Goal: Transaction & Acquisition: Purchase product/service

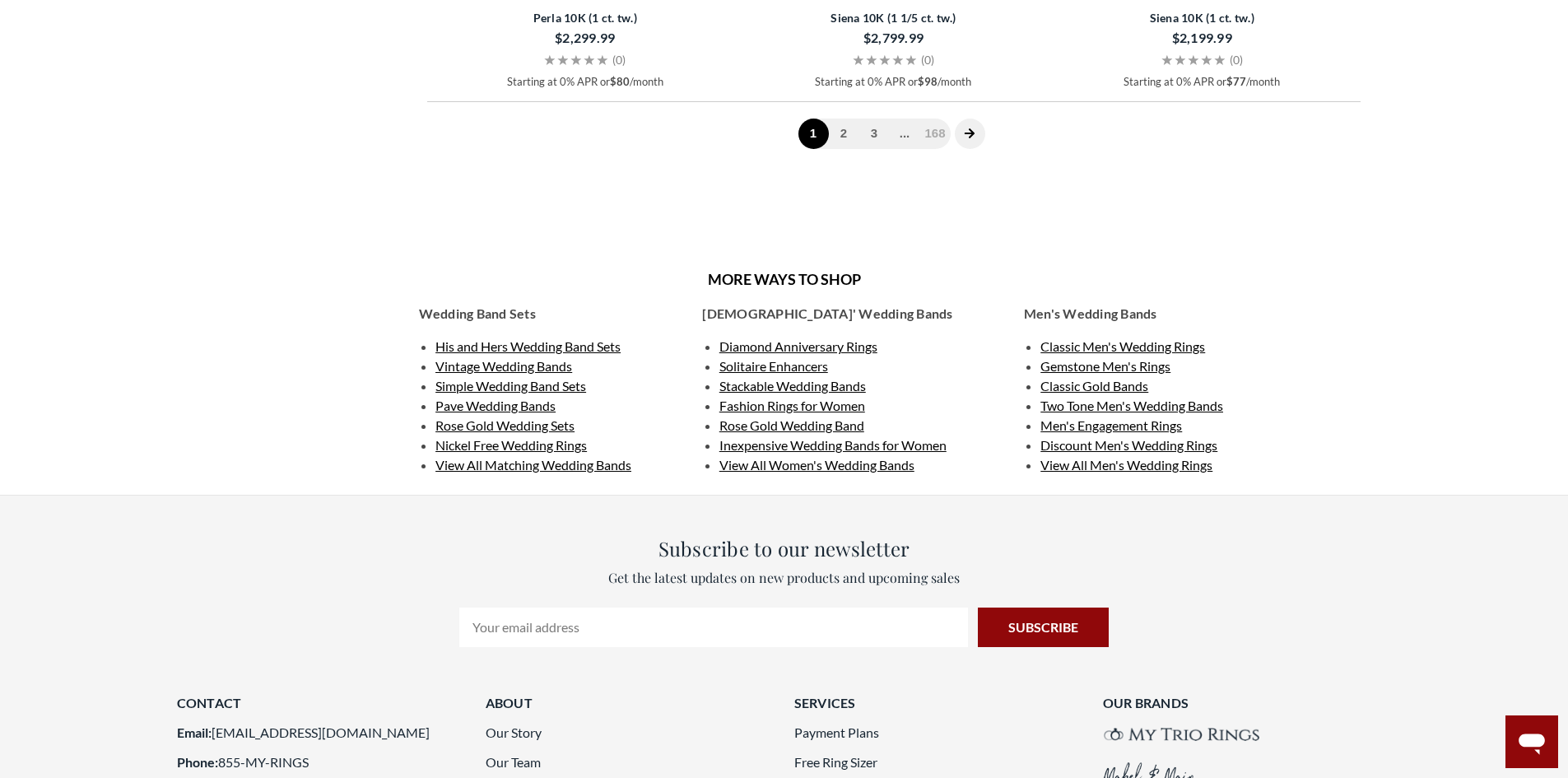
scroll to position [3294, 0]
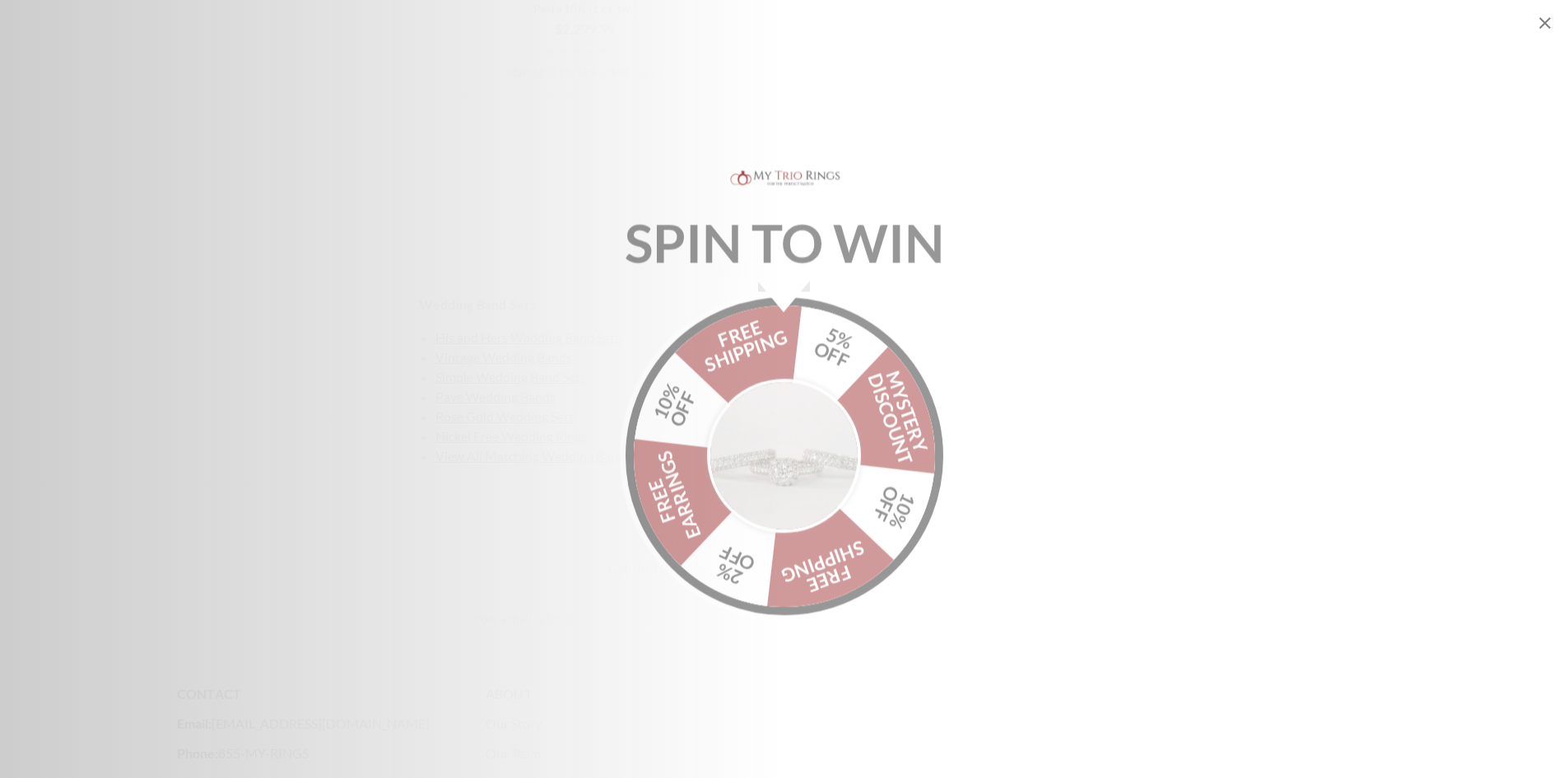
click at [912, 421] on div "FREE SHIPPING 5% OFF Mystery Discount 10% OFF FREE SHIPPING 2% OFF FREE EARRING…" at bounding box center [784, 449] width 318 height 318
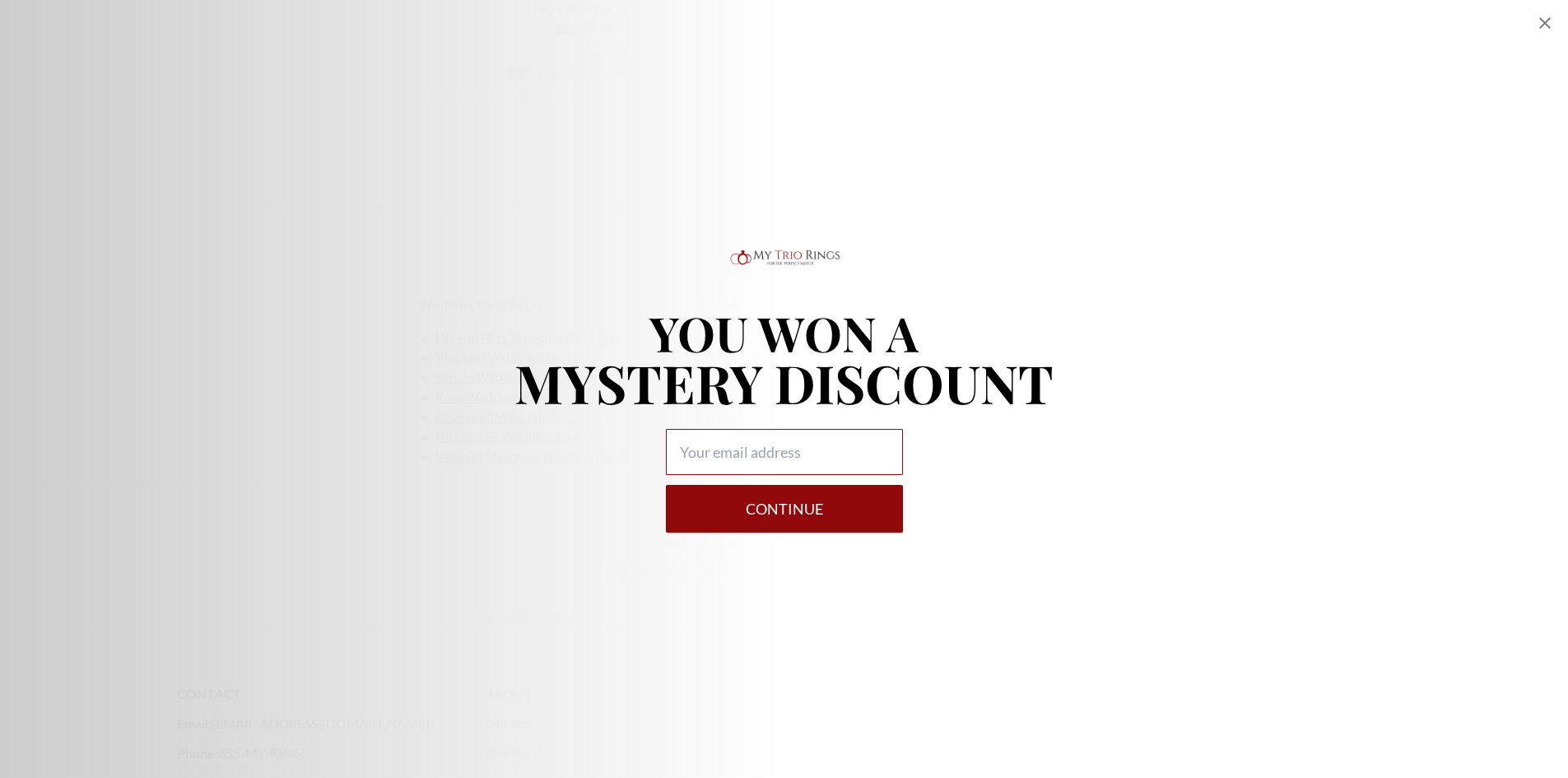
click at [745, 448] on input "Alia popup" at bounding box center [784, 451] width 237 height 46
type input "mayrasantini25@gmail.com"
click at [666, 485] on button "Continue" at bounding box center [784, 509] width 237 height 48
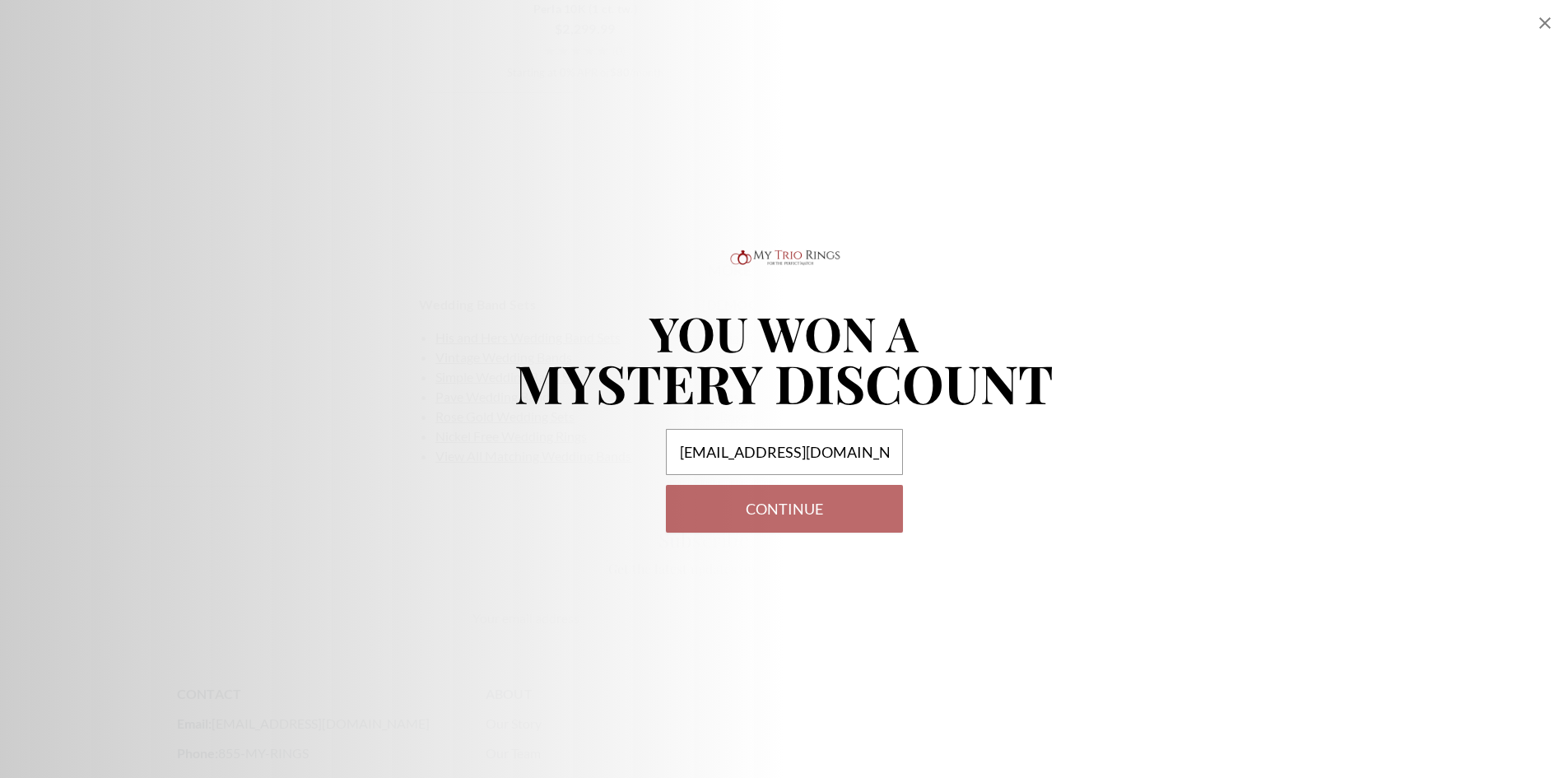
select select "US"
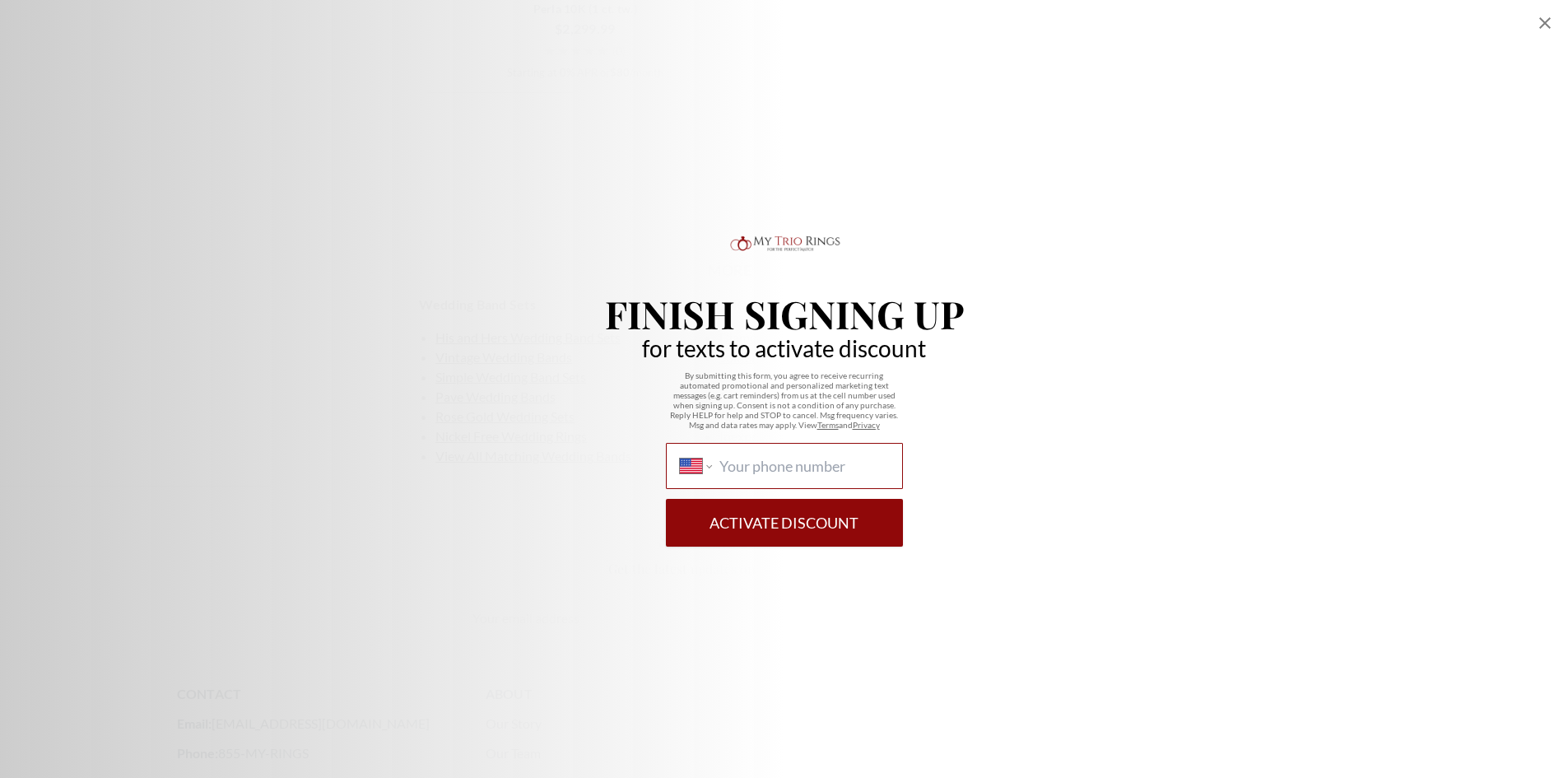
click at [749, 466] on input "International Afghanistan Åland Islands Albania Algeria American Samoa Andorra …" at bounding box center [803, 465] width 169 height 18
type input "(980) 435-7212"
click at [666, 499] on button "Activate Discount" at bounding box center [784, 523] width 237 height 48
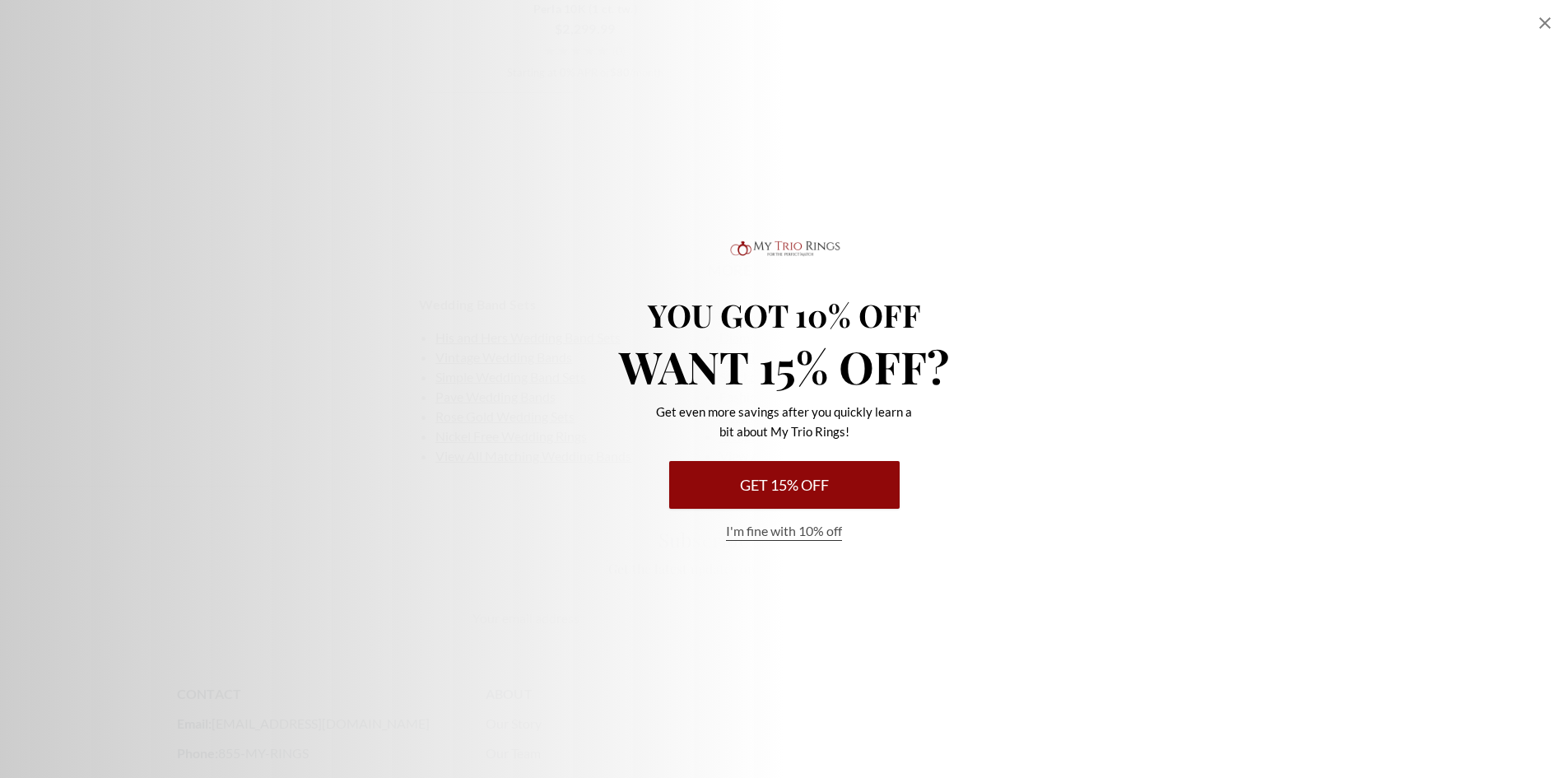
click at [756, 476] on button "Get 15% Off" at bounding box center [784, 484] width 230 height 48
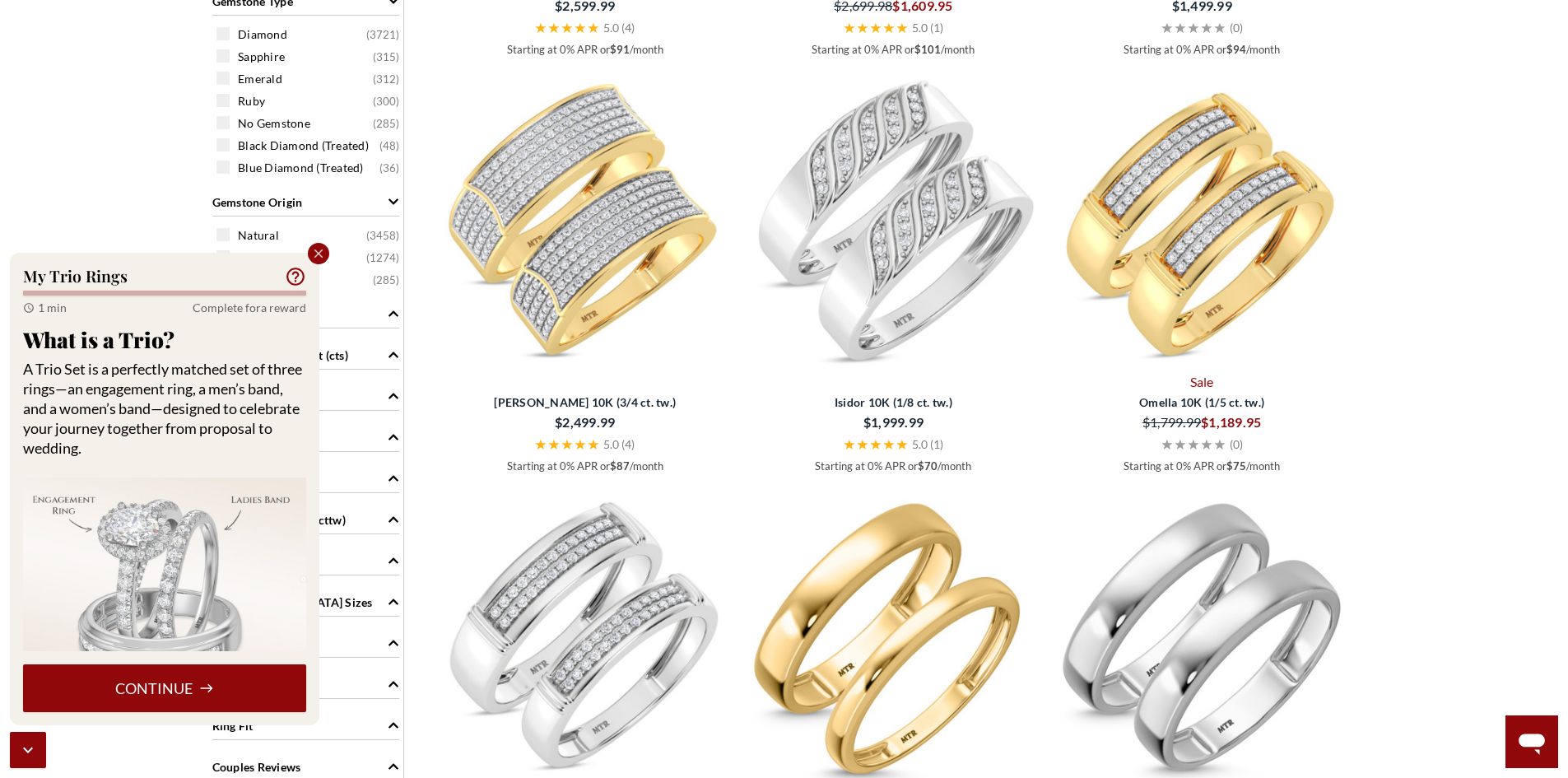
scroll to position [577, 0]
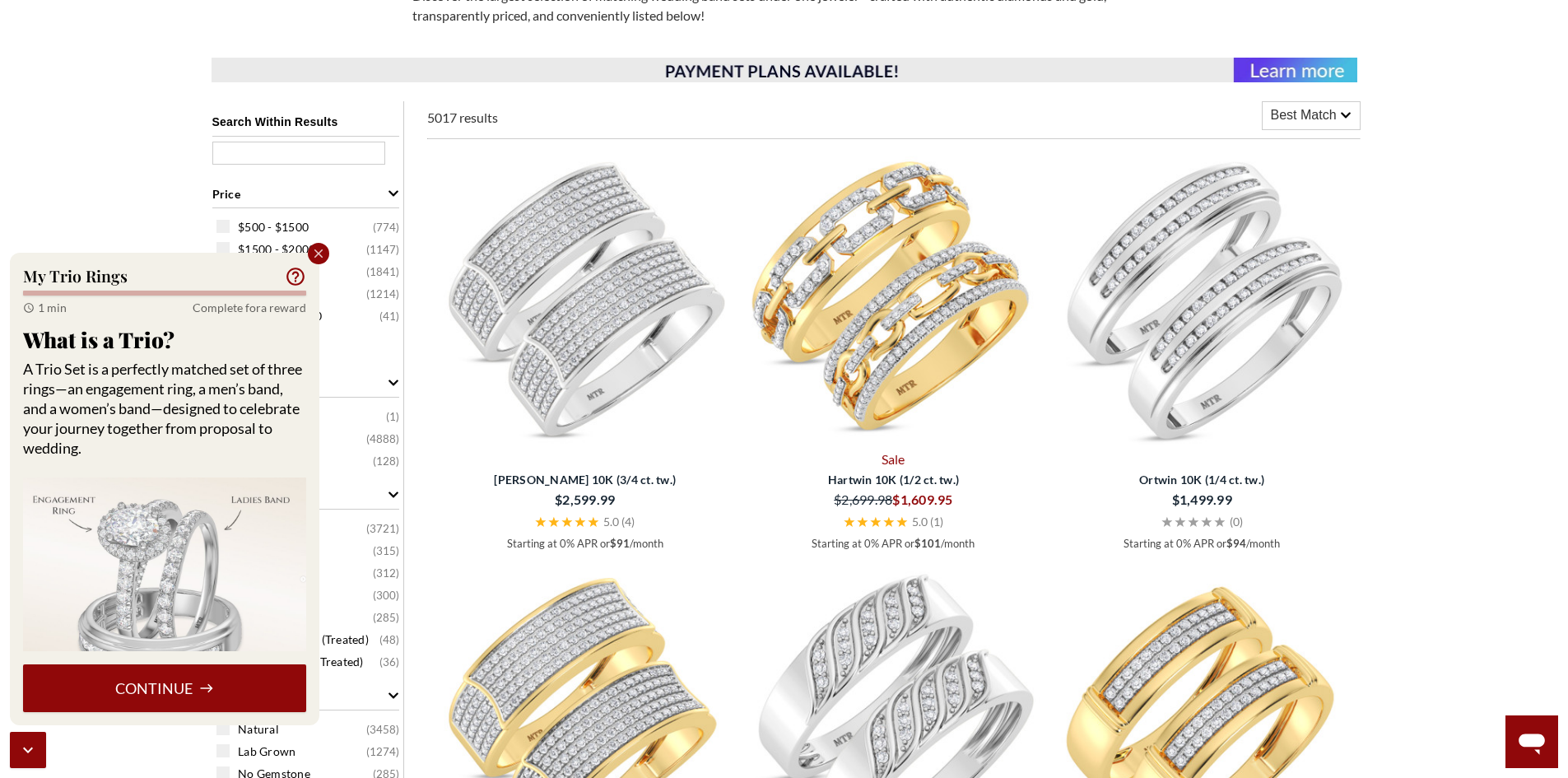
click at [326, 251] on icon "Close popup" at bounding box center [319, 254] width 15 height 15
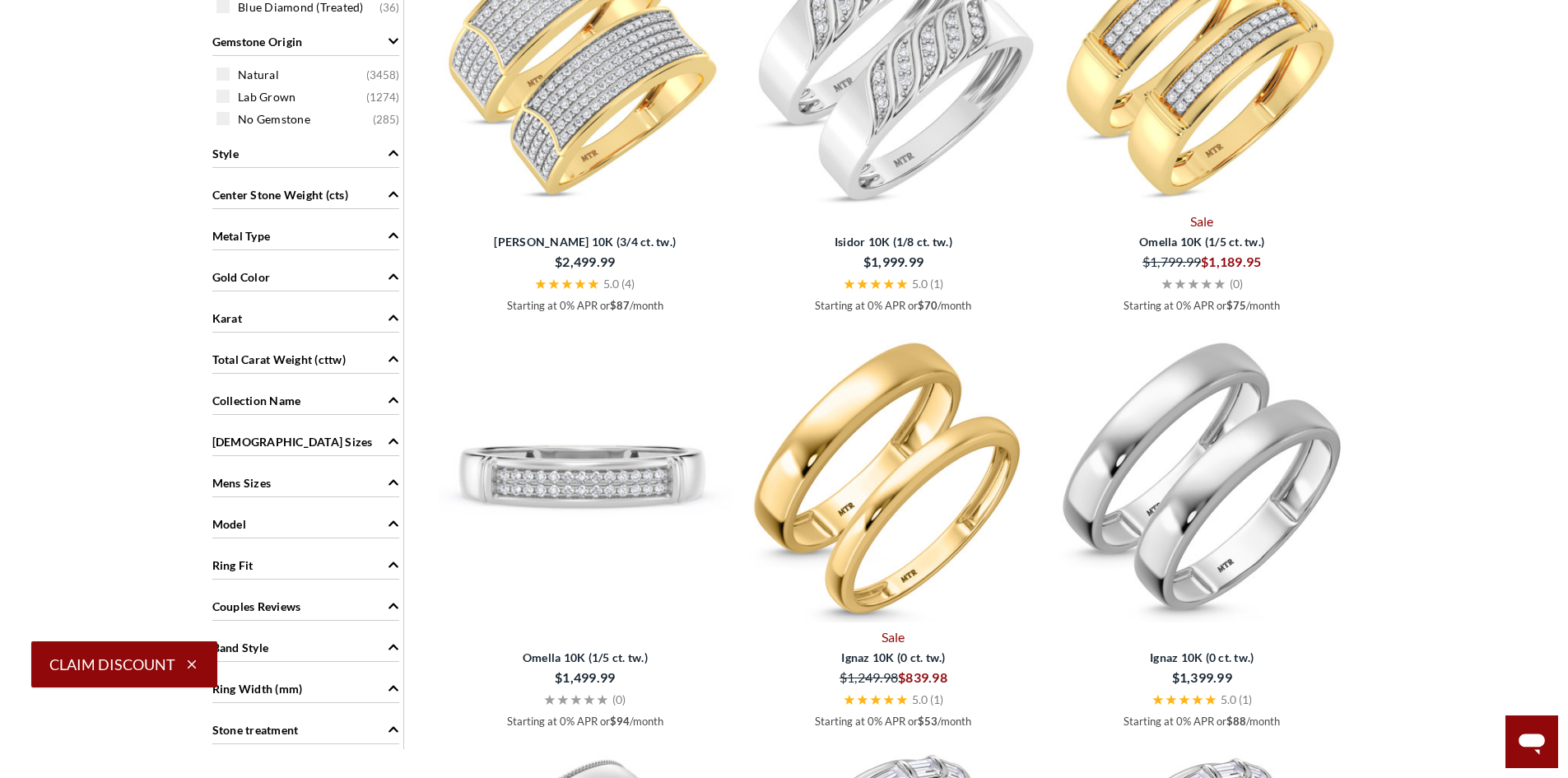
scroll to position [1236, 0]
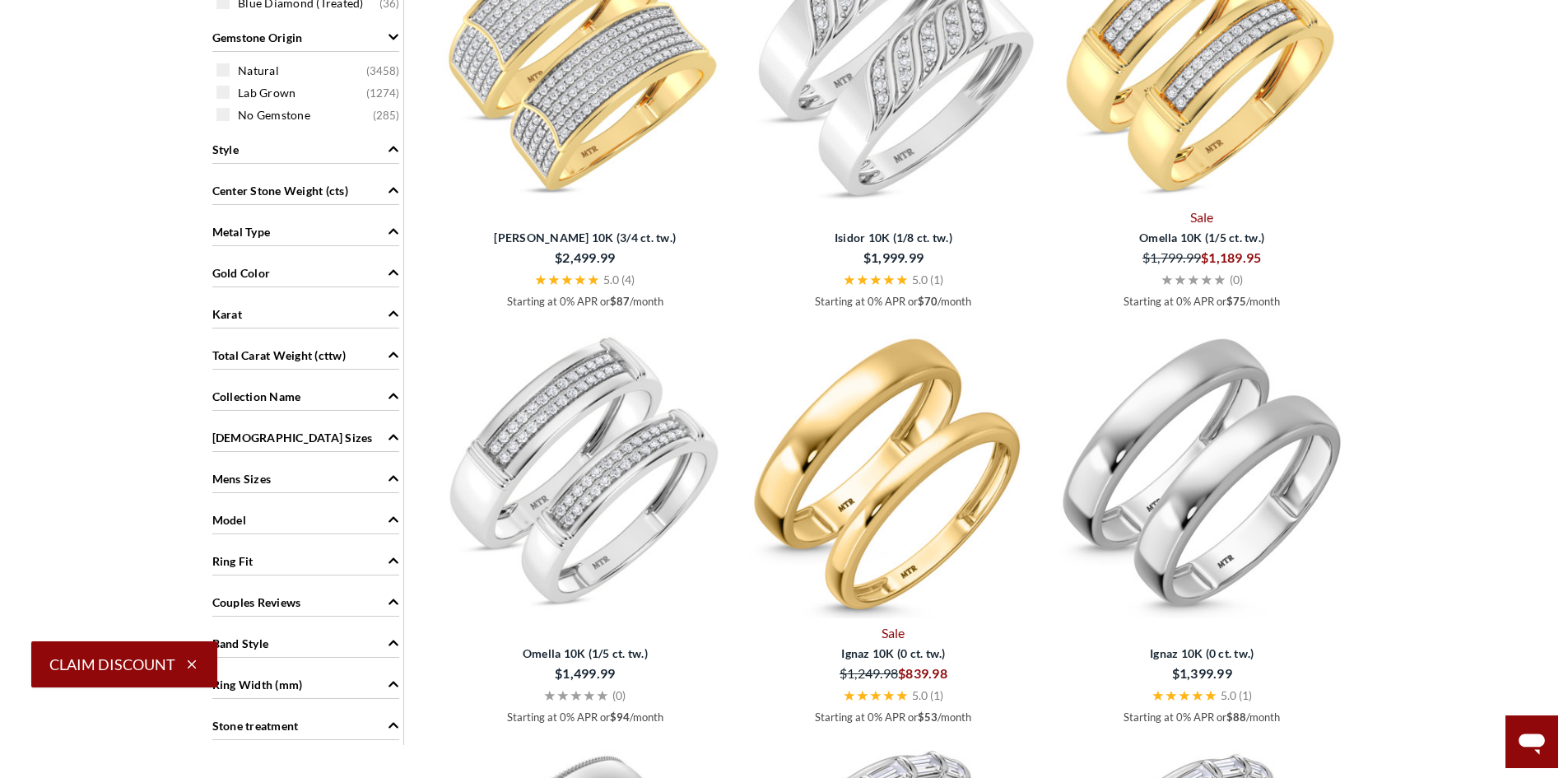
click at [355, 527] on div "Model" at bounding box center [306, 518] width 187 height 31
click at [351, 397] on div "Collection Name" at bounding box center [306, 395] width 187 height 31
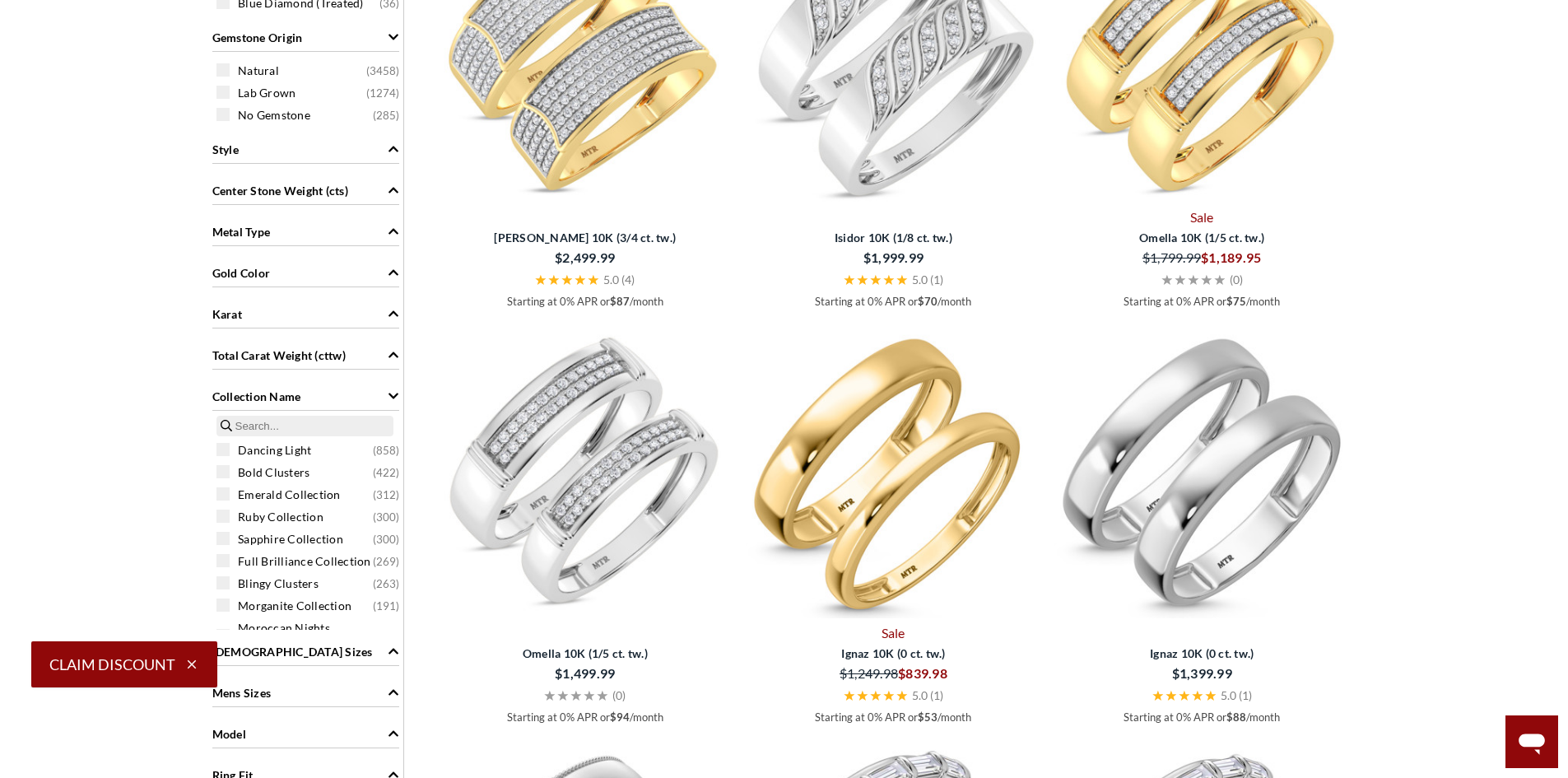
click at [351, 397] on div "Collection Name" at bounding box center [306, 395] width 187 height 31
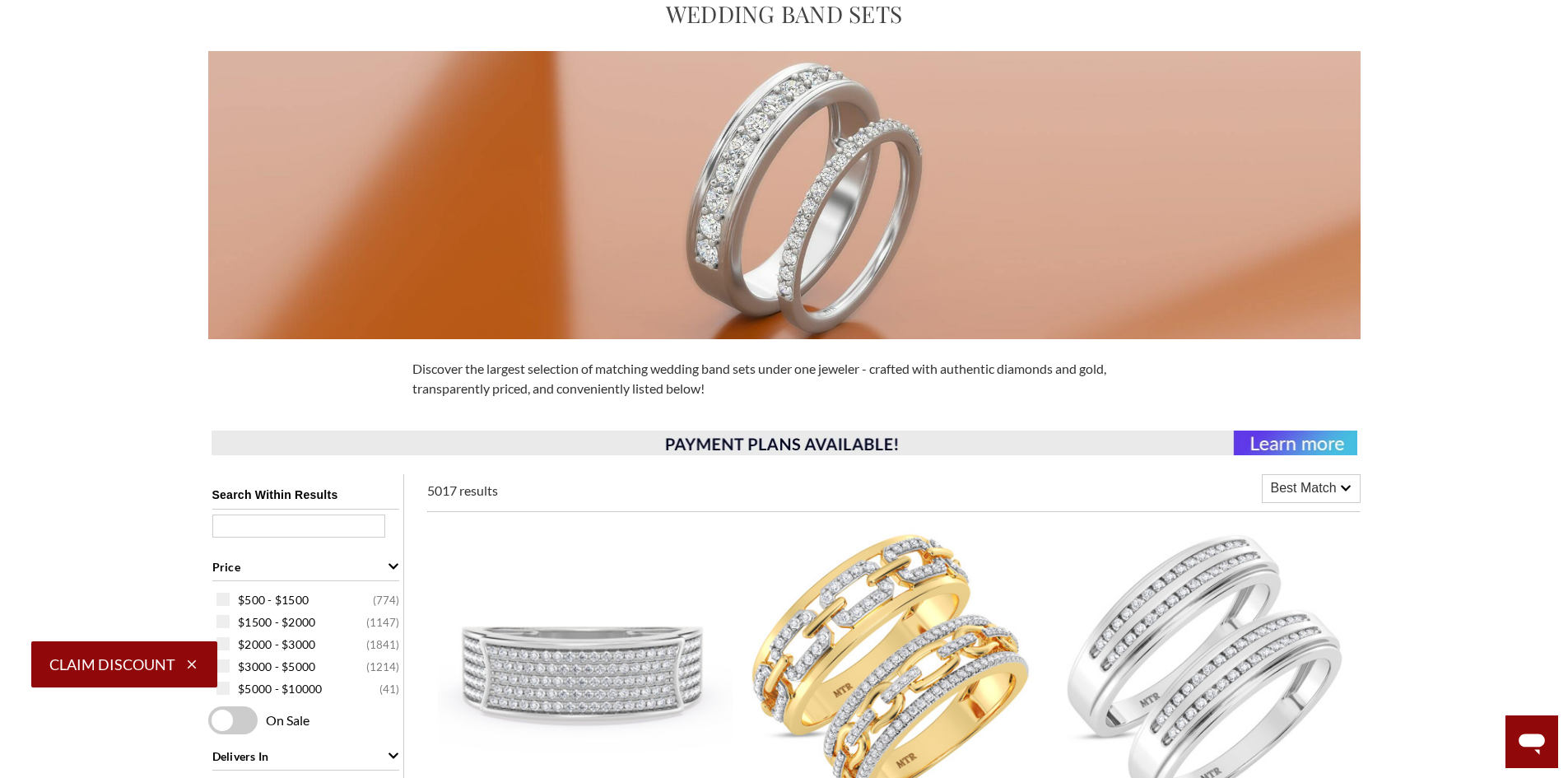
scroll to position [0, 0]
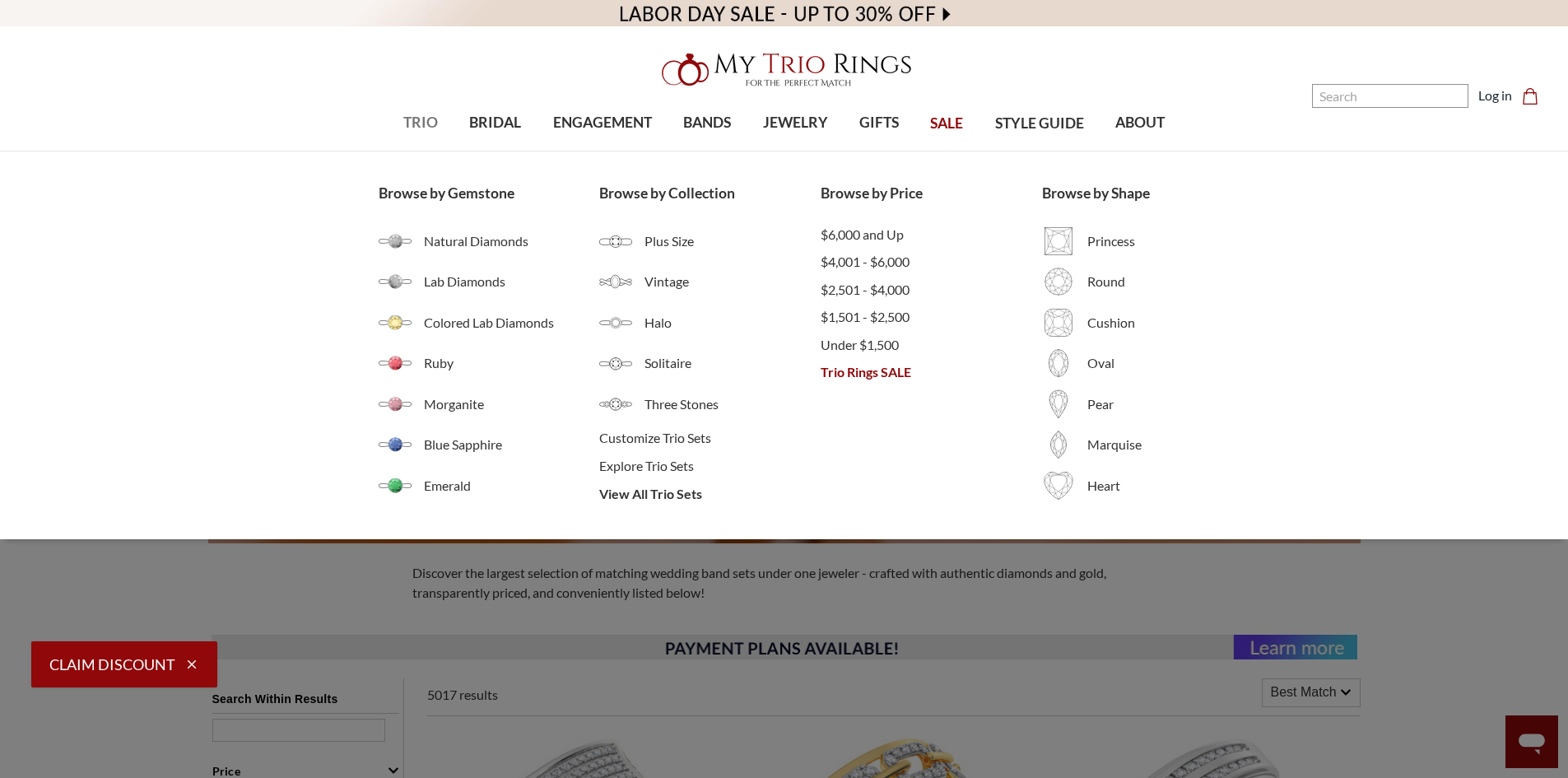
click at [425, 120] on span "TRIO" at bounding box center [420, 123] width 35 height 22
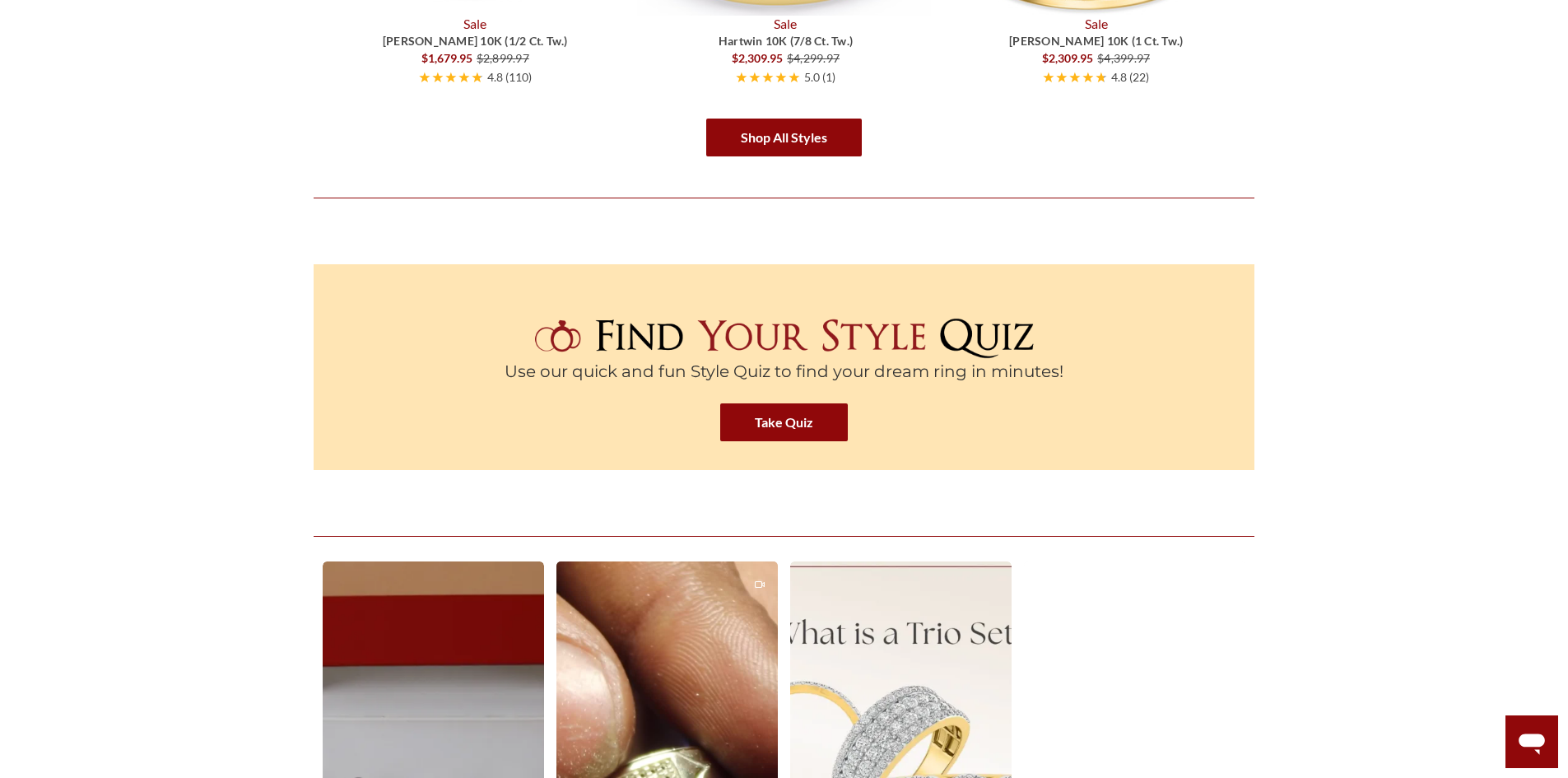
scroll to position [2883, 0]
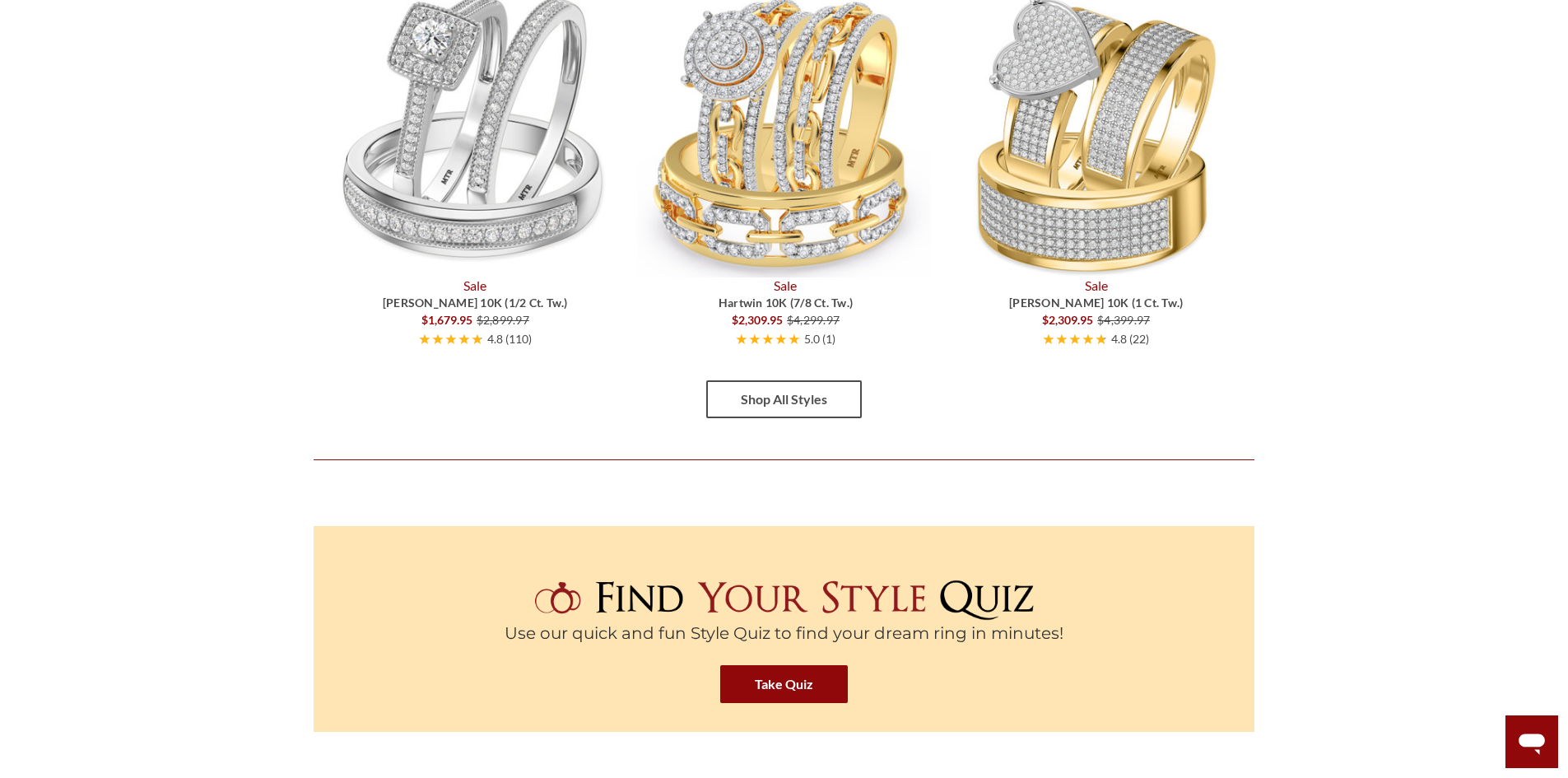
click at [810, 417] on link "Shop All Styles" at bounding box center [784, 399] width 156 height 38
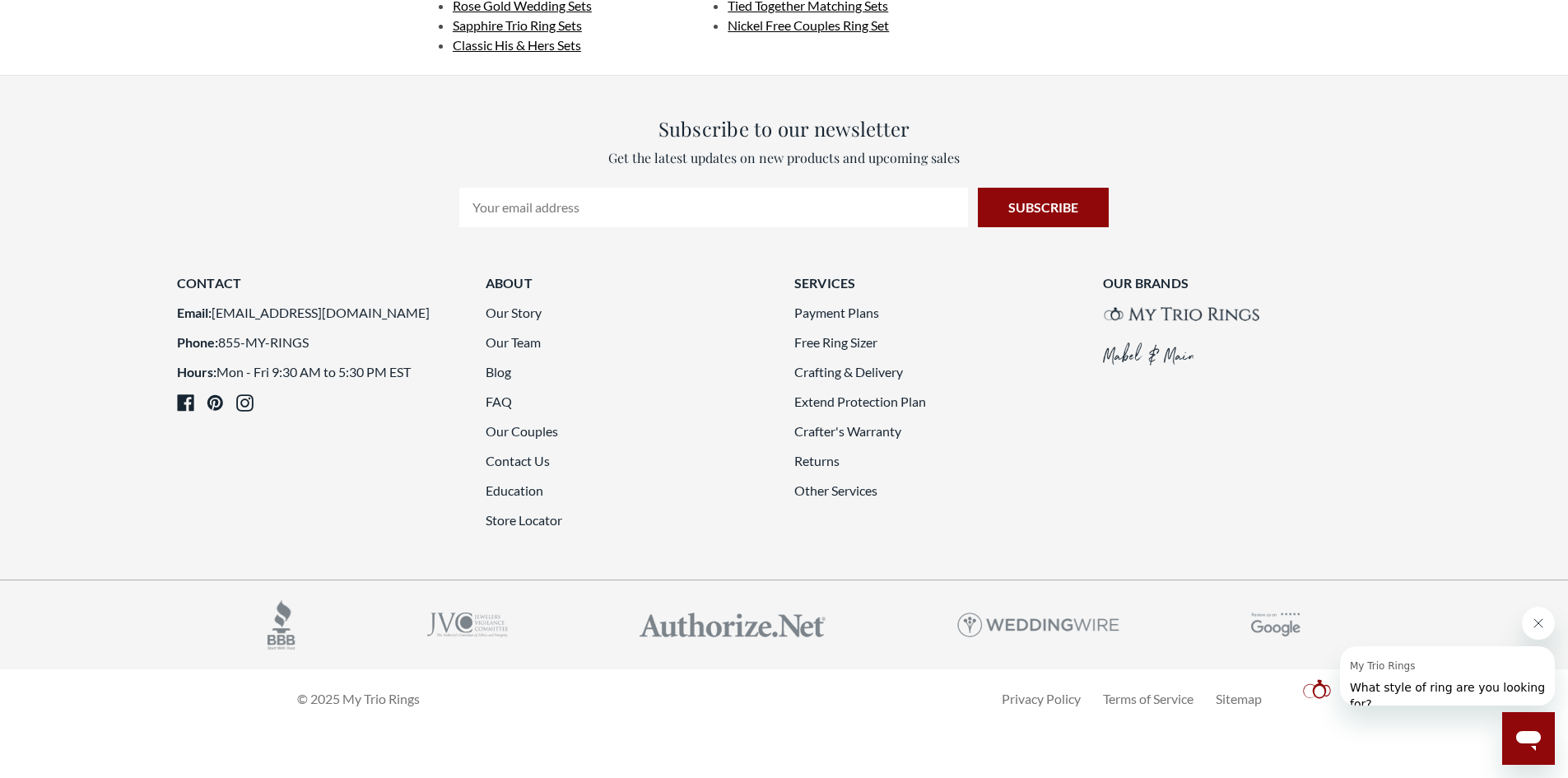
scroll to position [4529, 0]
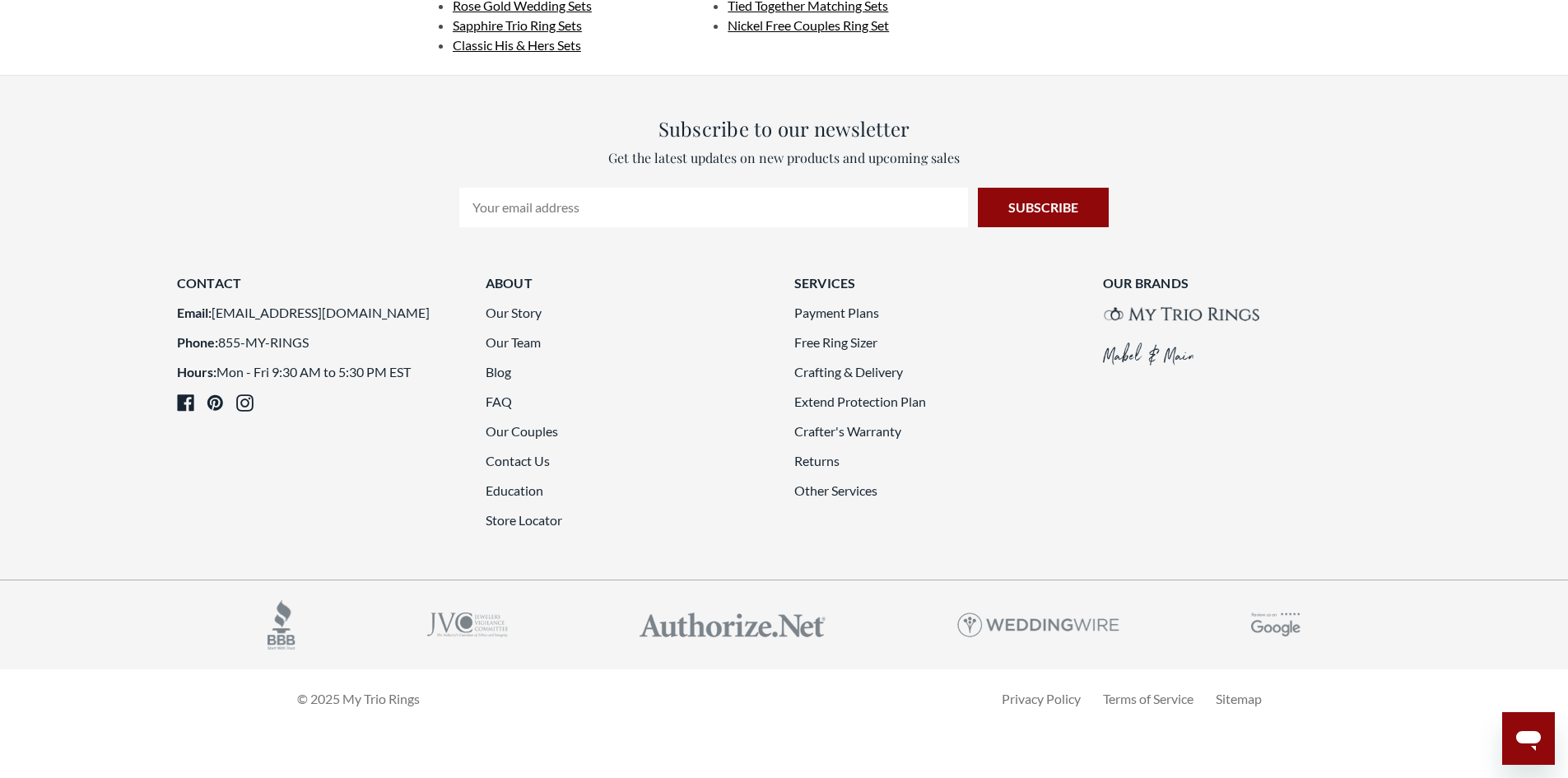
scroll to position [4632, 0]
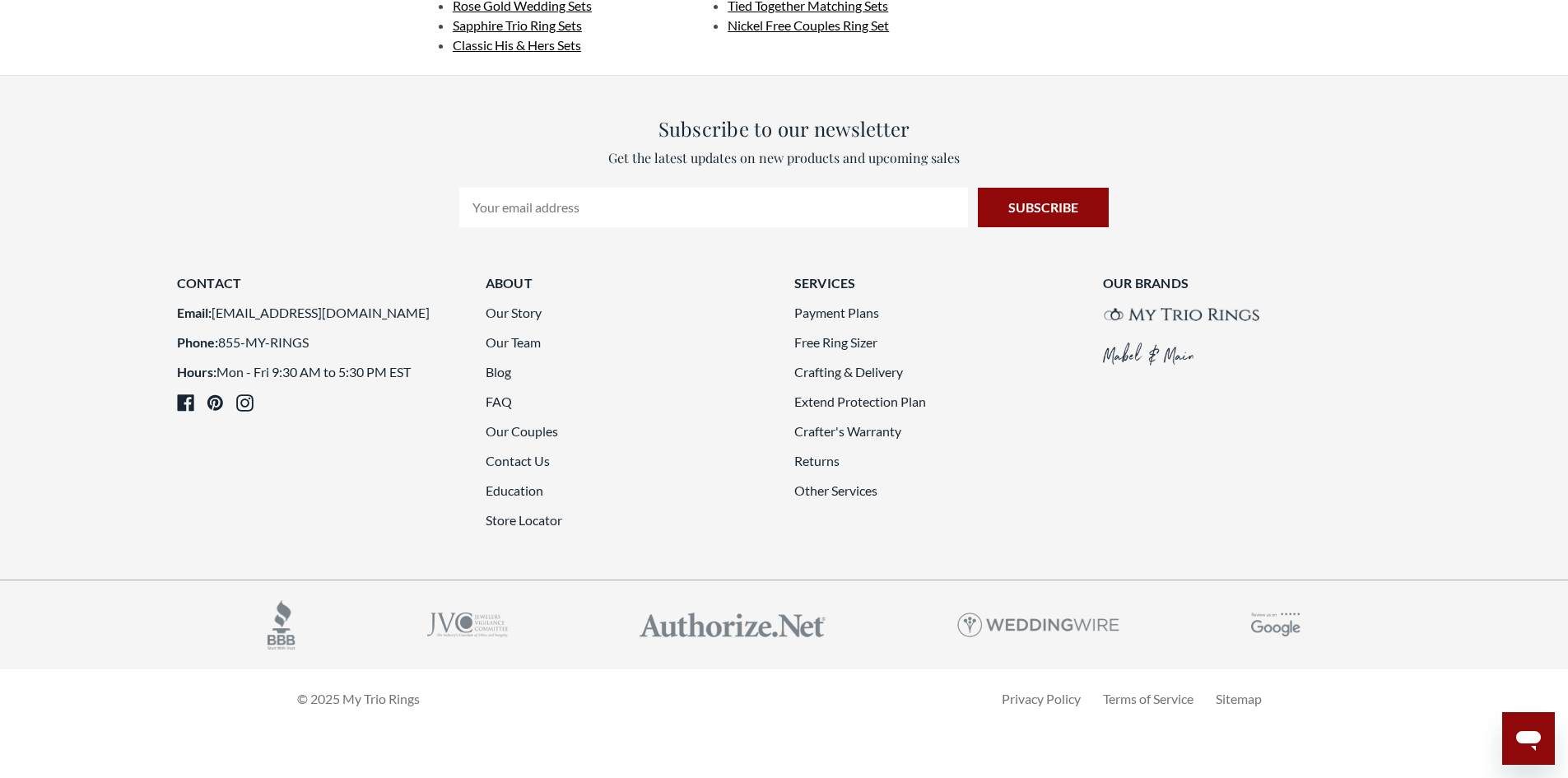
scroll to position [4385, 0]
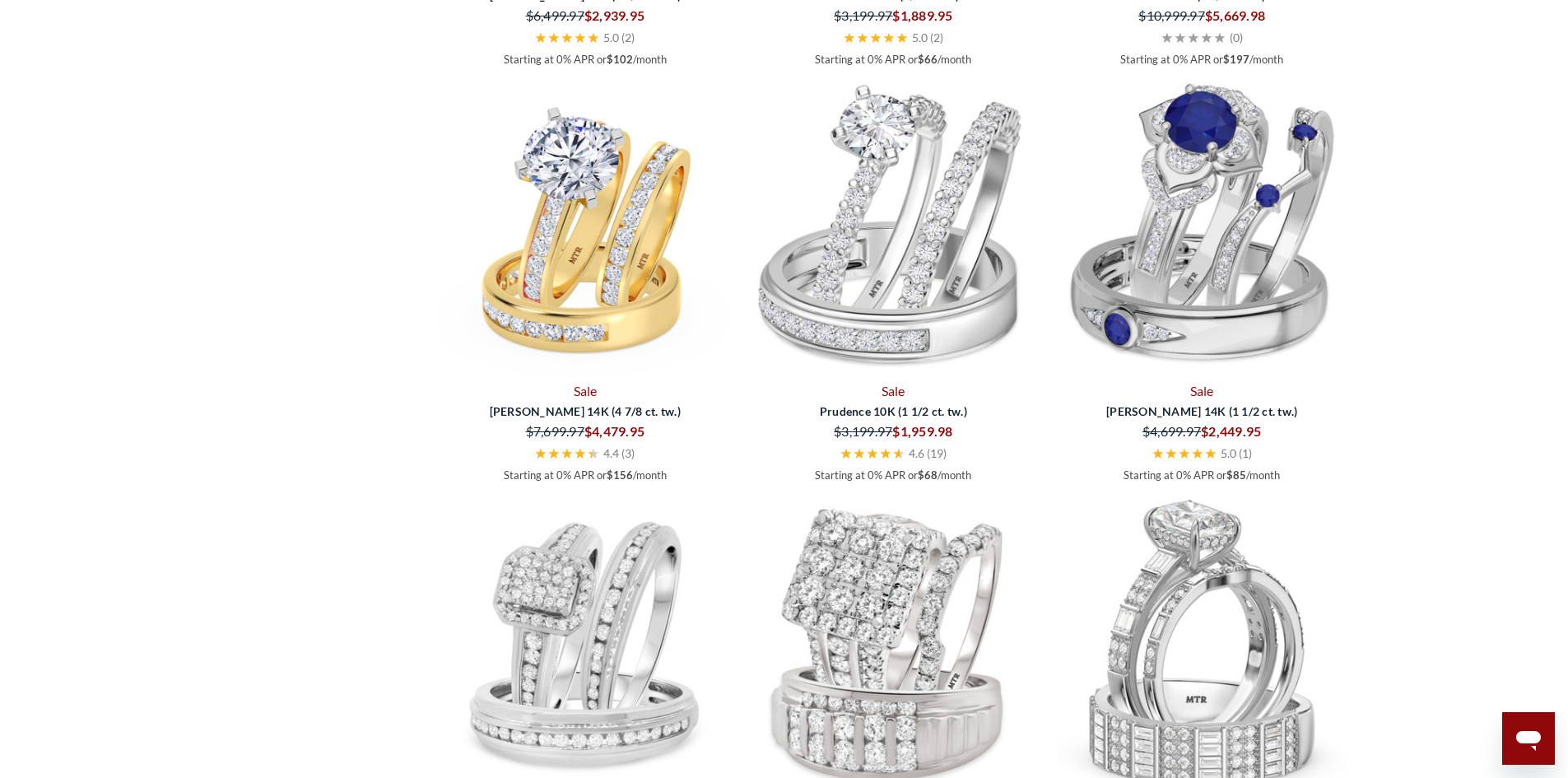
scroll to position [2326, 0]
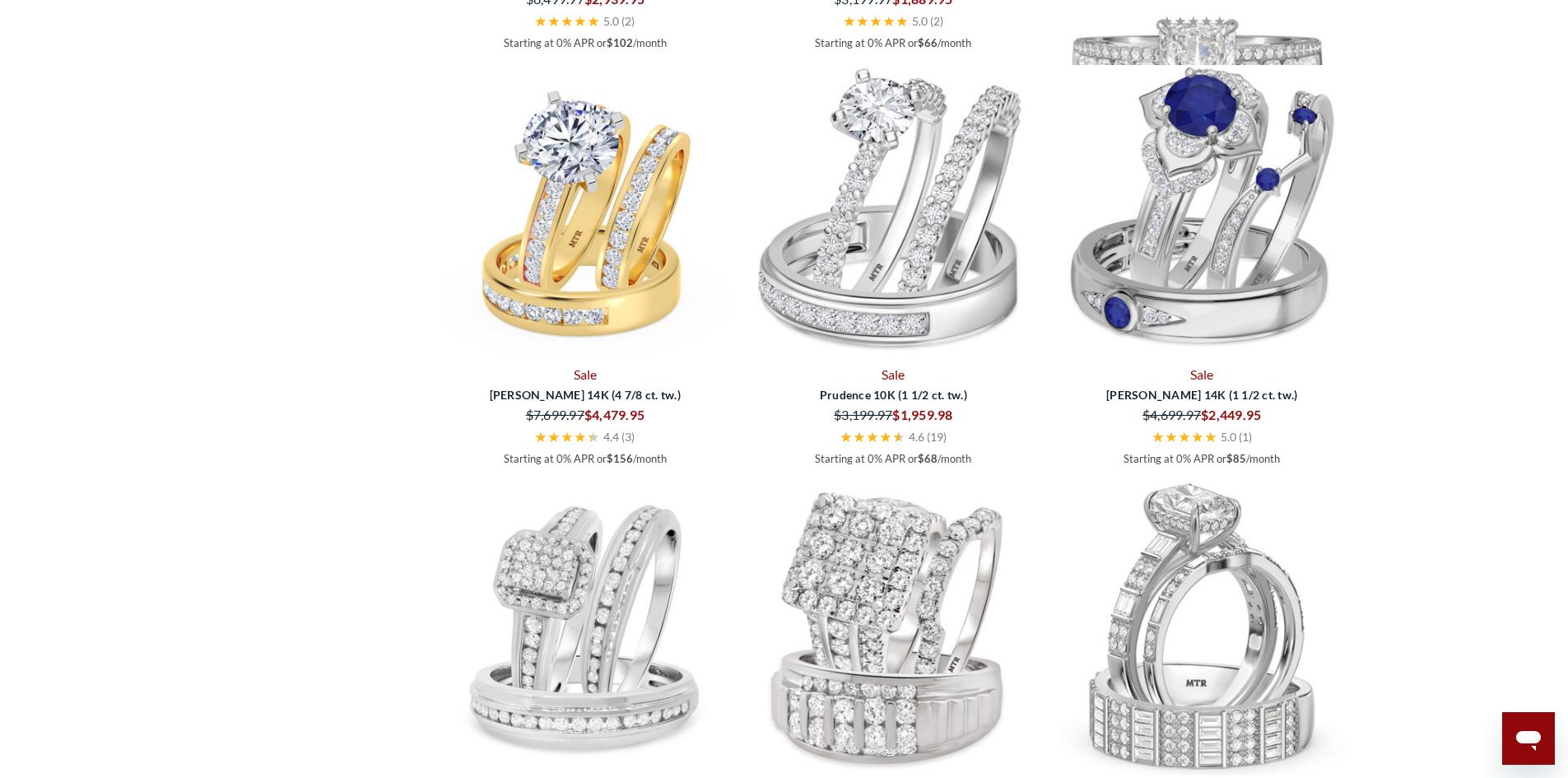
click at [1234, 225] on img at bounding box center [1202, 76] width 295 height 296
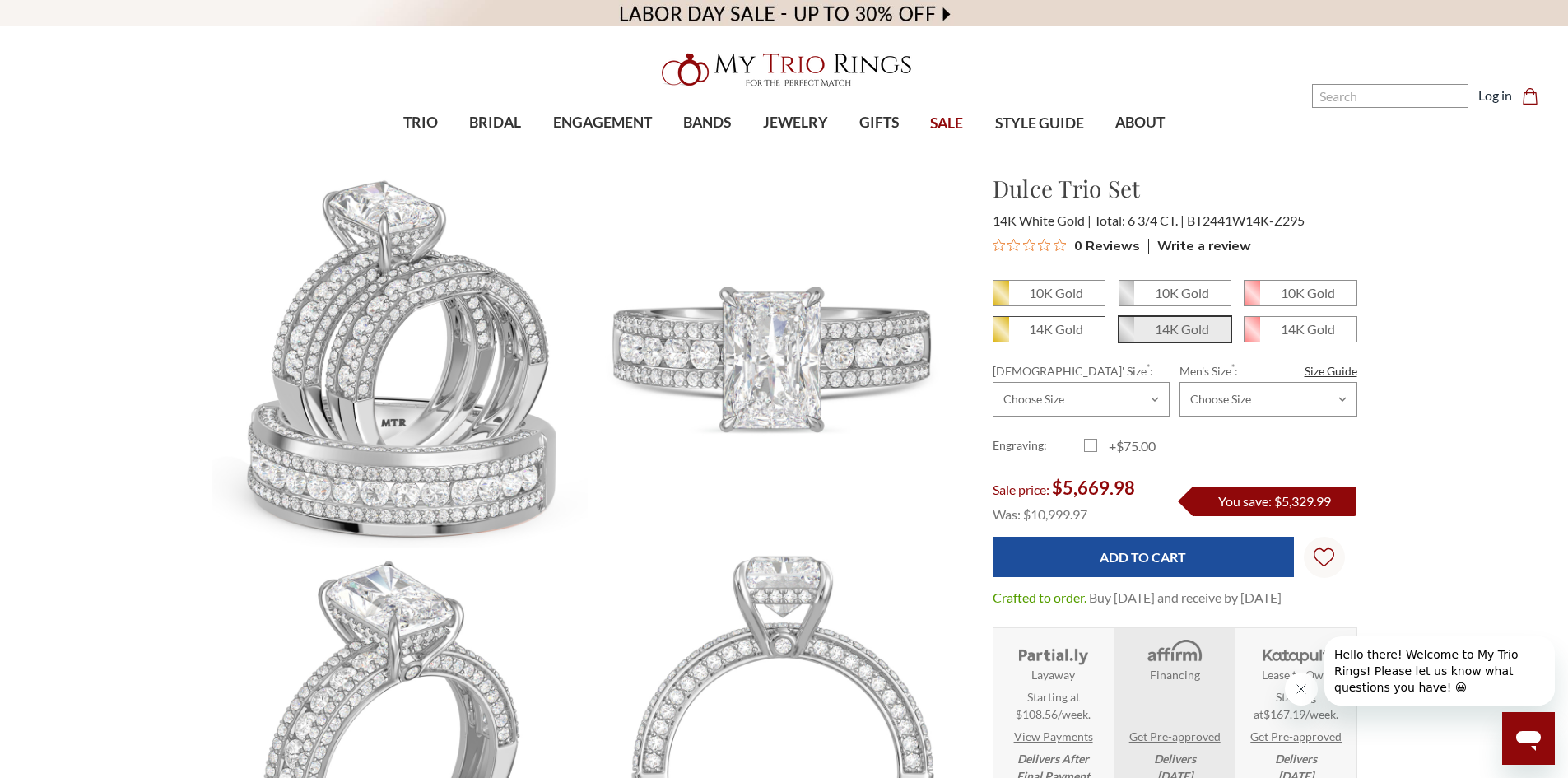
click at [1055, 324] on em "14K Gold" at bounding box center [1056, 329] width 55 height 16
click at [1001, 335] on input "14K Gold" at bounding box center [1000, 335] width 1 height 1
radio input "true"
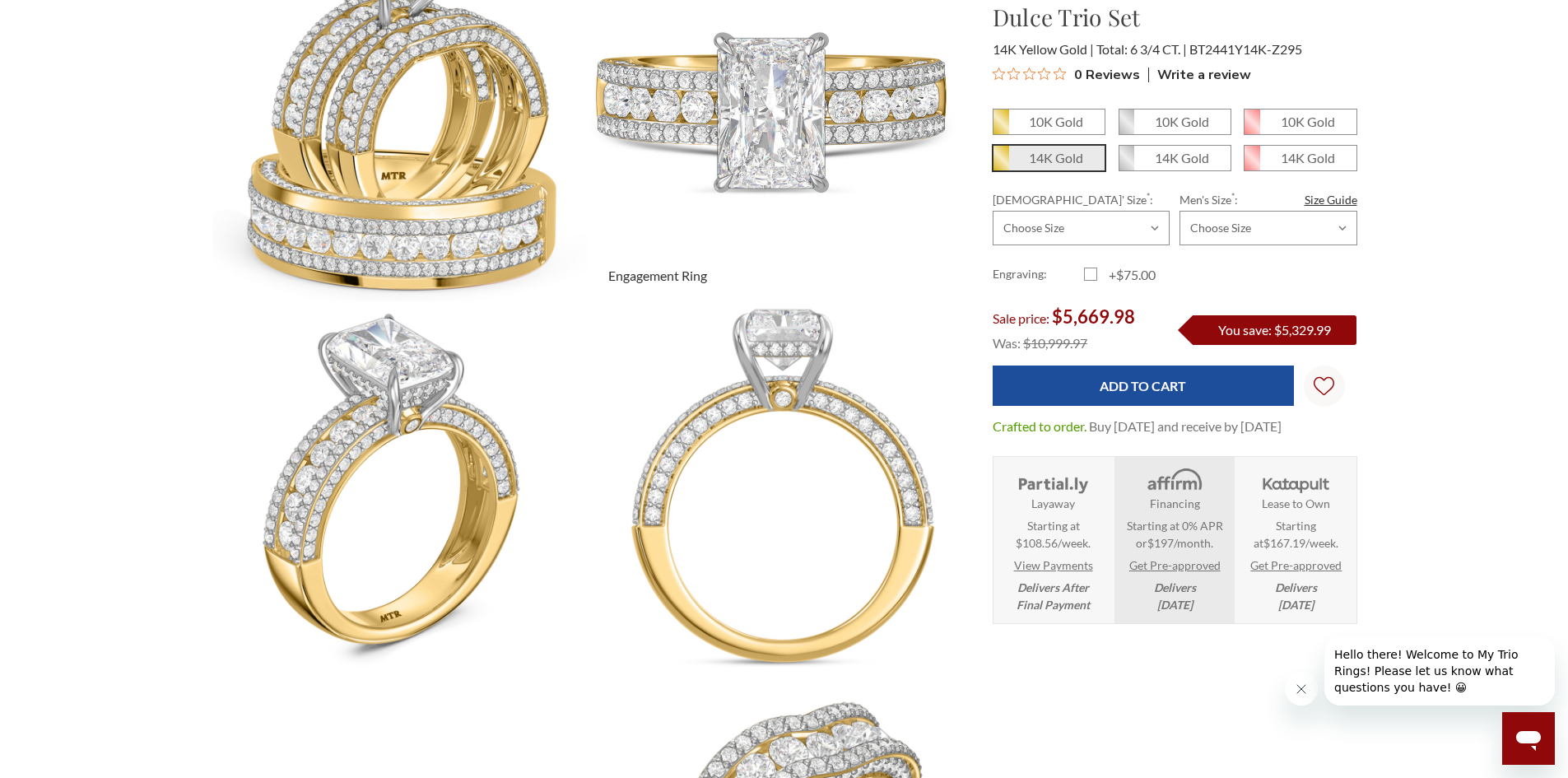
scroll to position [164, 0]
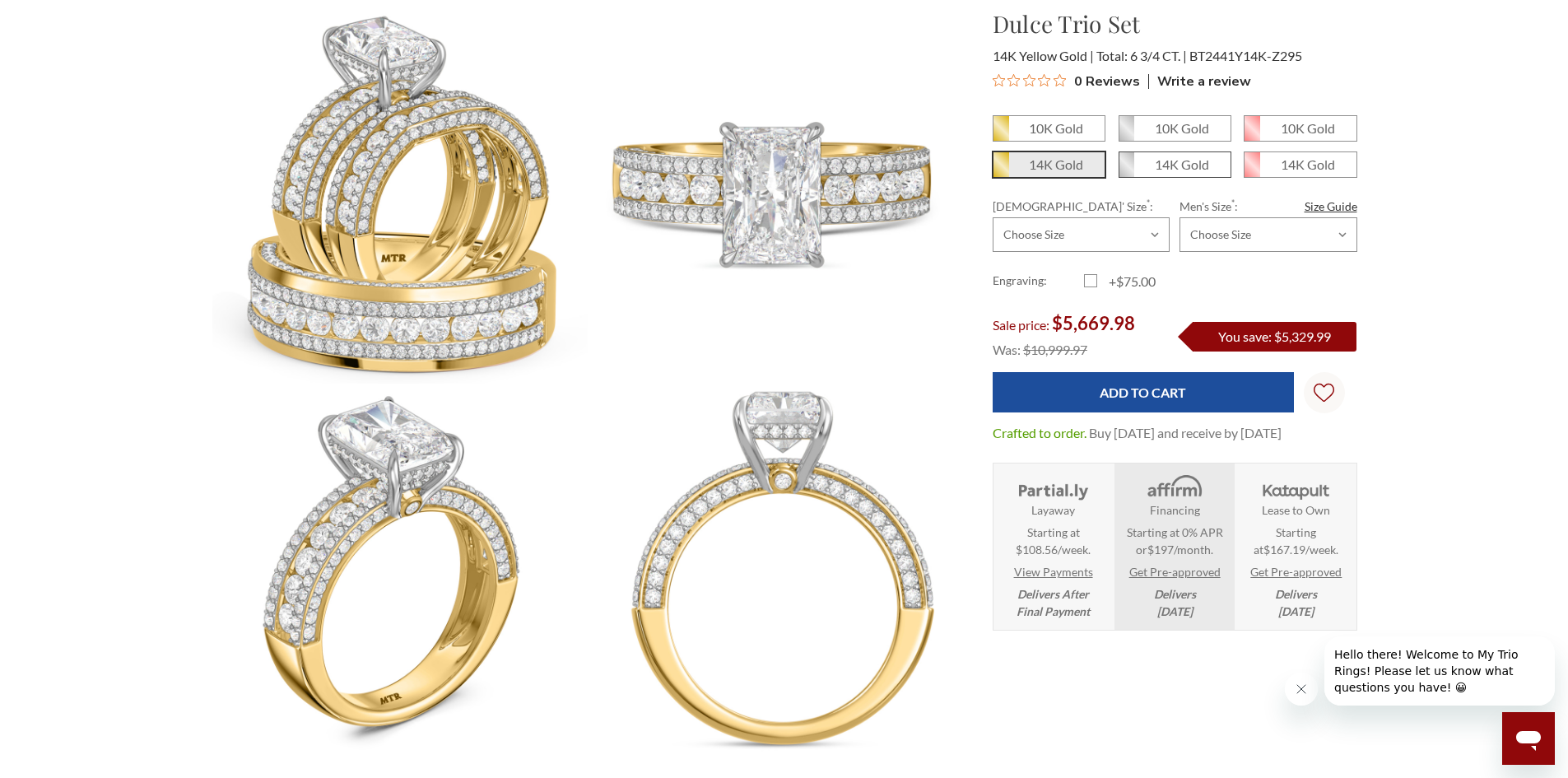
click at [1160, 165] on em "14K Gold" at bounding box center [1183, 164] width 55 height 16
click at [1126, 171] on input "14K Gold" at bounding box center [1125, 171] width 1 height 1
radio input "true"
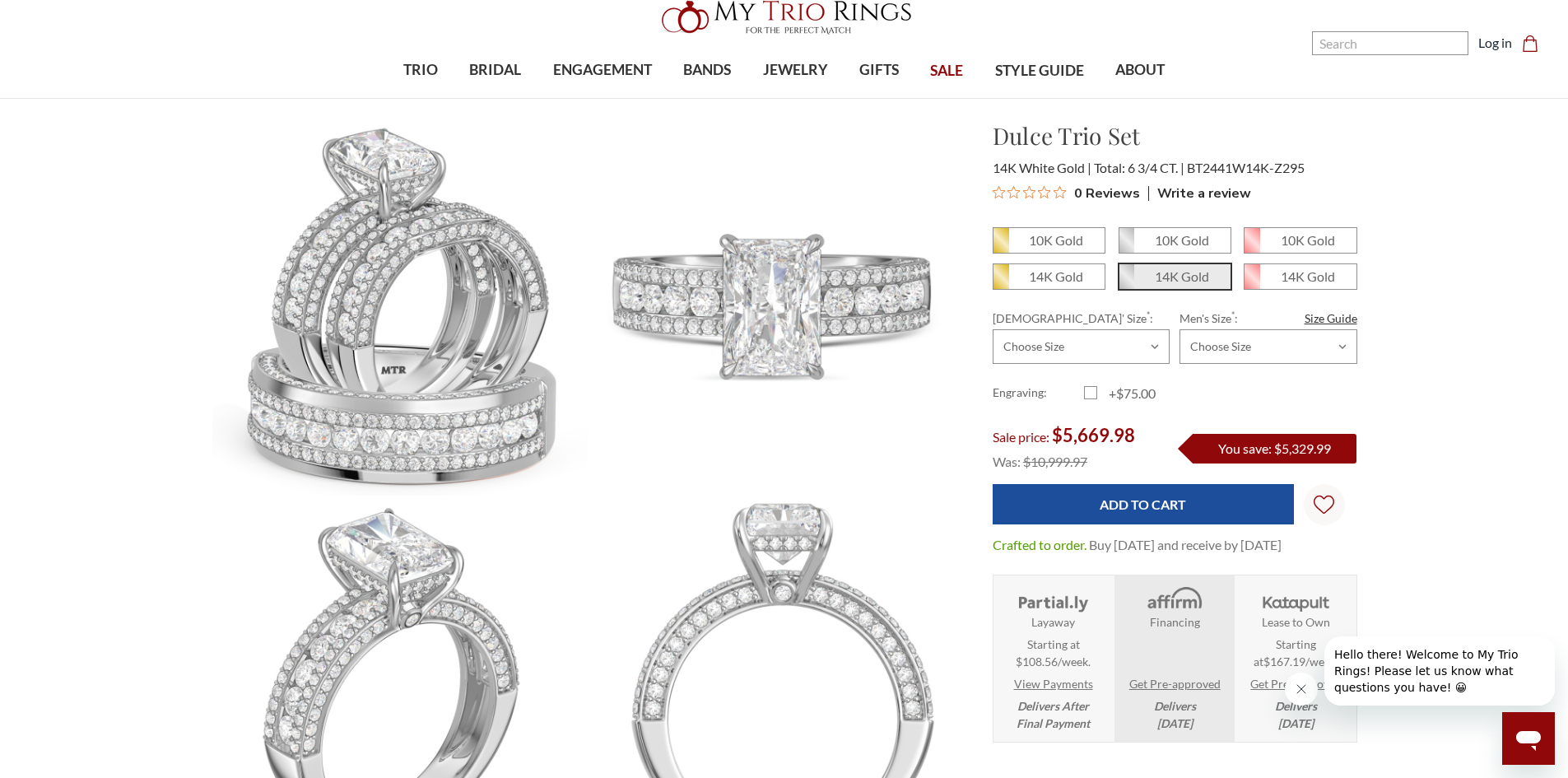
scroll to position [82, 0]
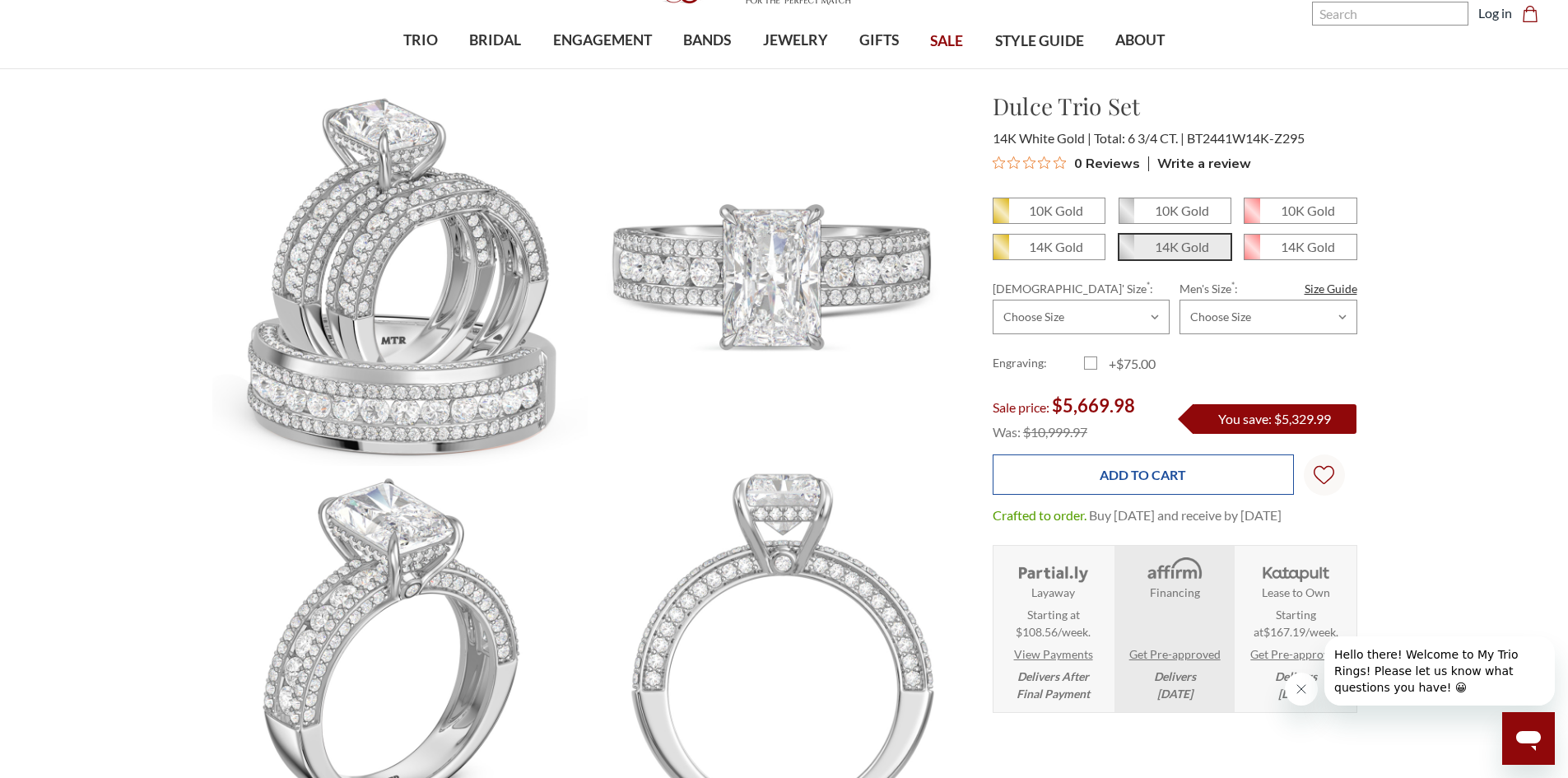
click at [1170, 469] on input "Add to Cart" at bounding box center [1143, 474] width 301 height 41
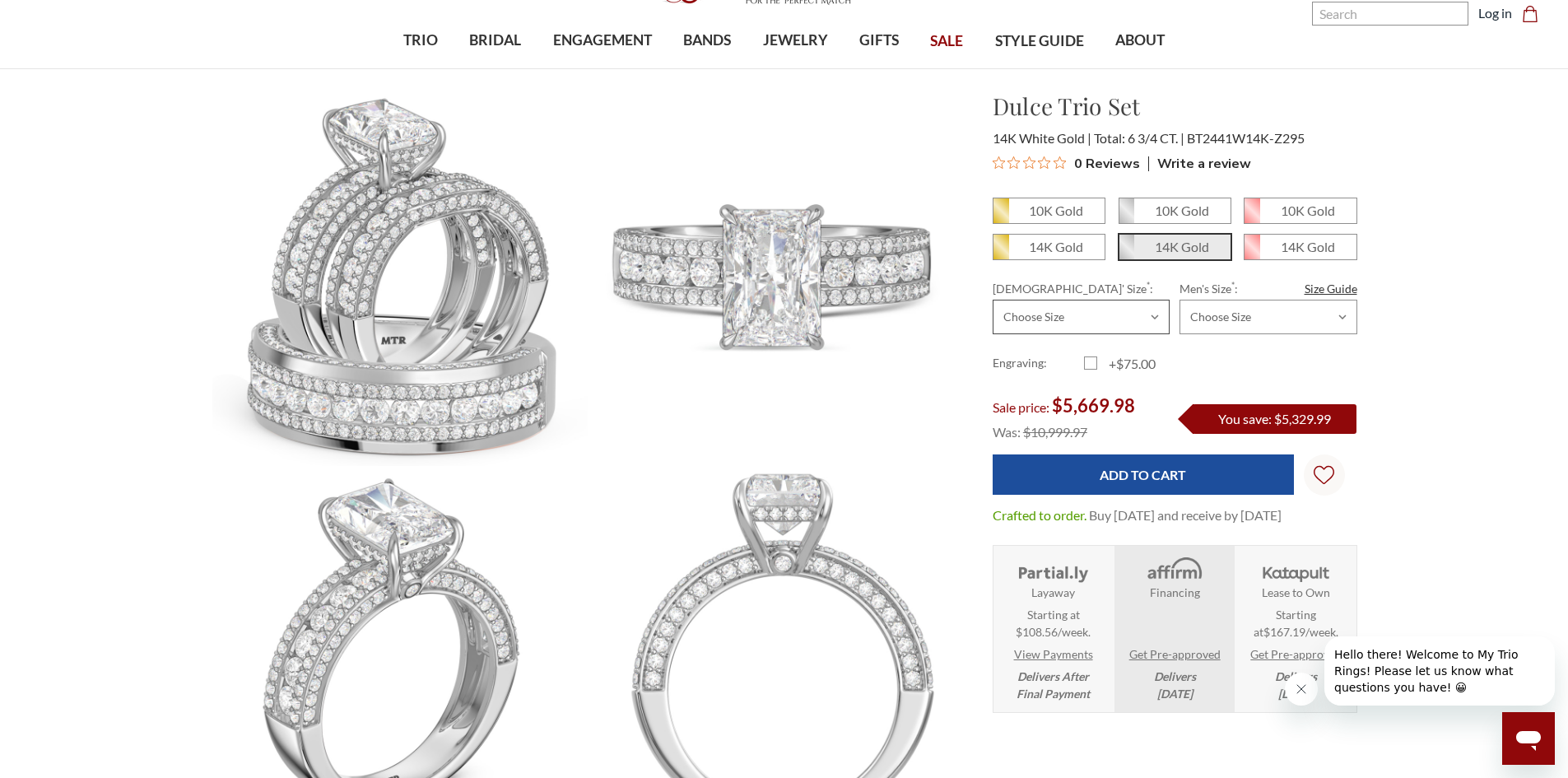
click at [1135, 313] on select "Choose Size 3.00 3.25 3.50 3.75 4.00 4.25 4.50 4.75 5.00 5.25 5.50 5.75 6.00 6.…" at bounding box center [1082, 316] width 177 height 35
select select "20865153"
click at [993, 299] on select "Choose Size 3.00 3.25 3.50 3.75 4.00 4.25 4.50 4.75 5.00 5.25 5.50 5.75 6.00 6.…" at bounding box center [1082, 316] width 177 height 35
click at [1240, 314] on select "Choose Size 6.00 6.25 6.50 6.75 7.00 7.25 7.50 7.75 8.00 8.25 8.50 8.75 9.00 9.…" at bounding box center [1269, 316] width 177 height 35
select select "20865194"
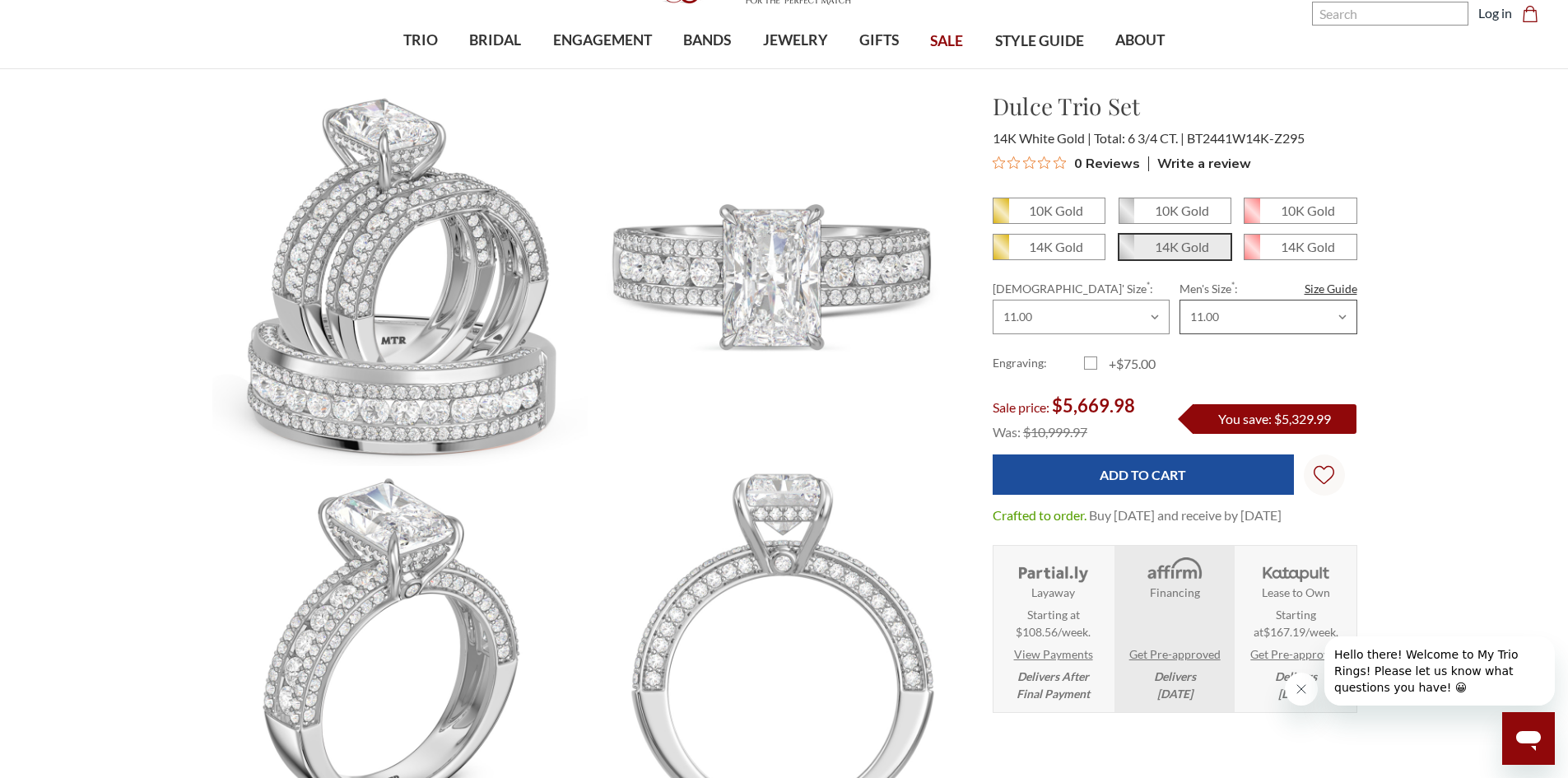
click at [1180, 299] on select "Choose Size 6.00 6.25 6.50 6.75 7.00 7.25 7.50 7.75 8.00 8.25 8.50 8.75 9.00 9.…" at bounding box center [1269, 316] width 177 height 35
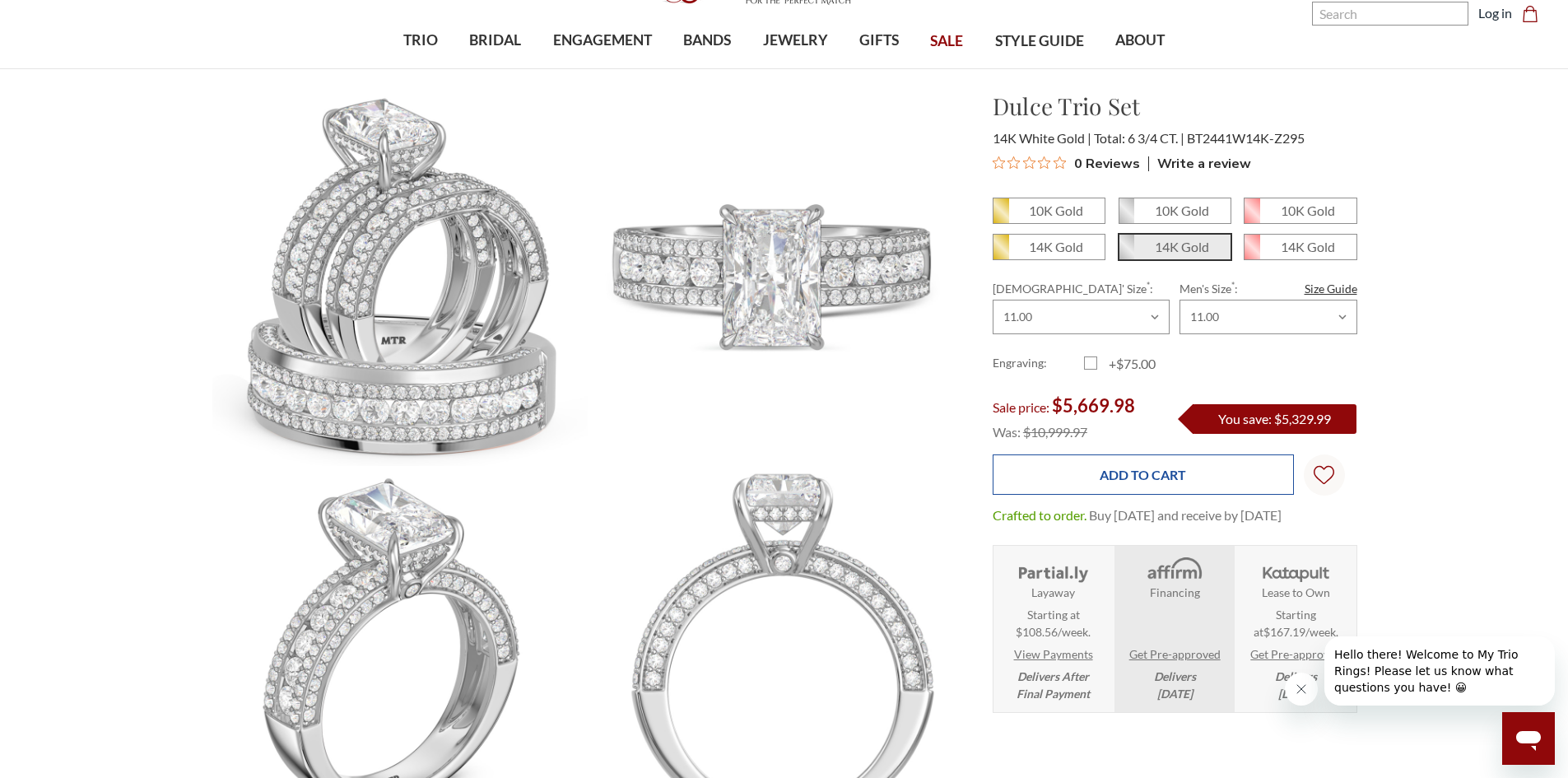
click at [1138, 476] on input "Add to Cart" at bounding box center [1143, 474] width 301 height 41
type input "Add to Cart"
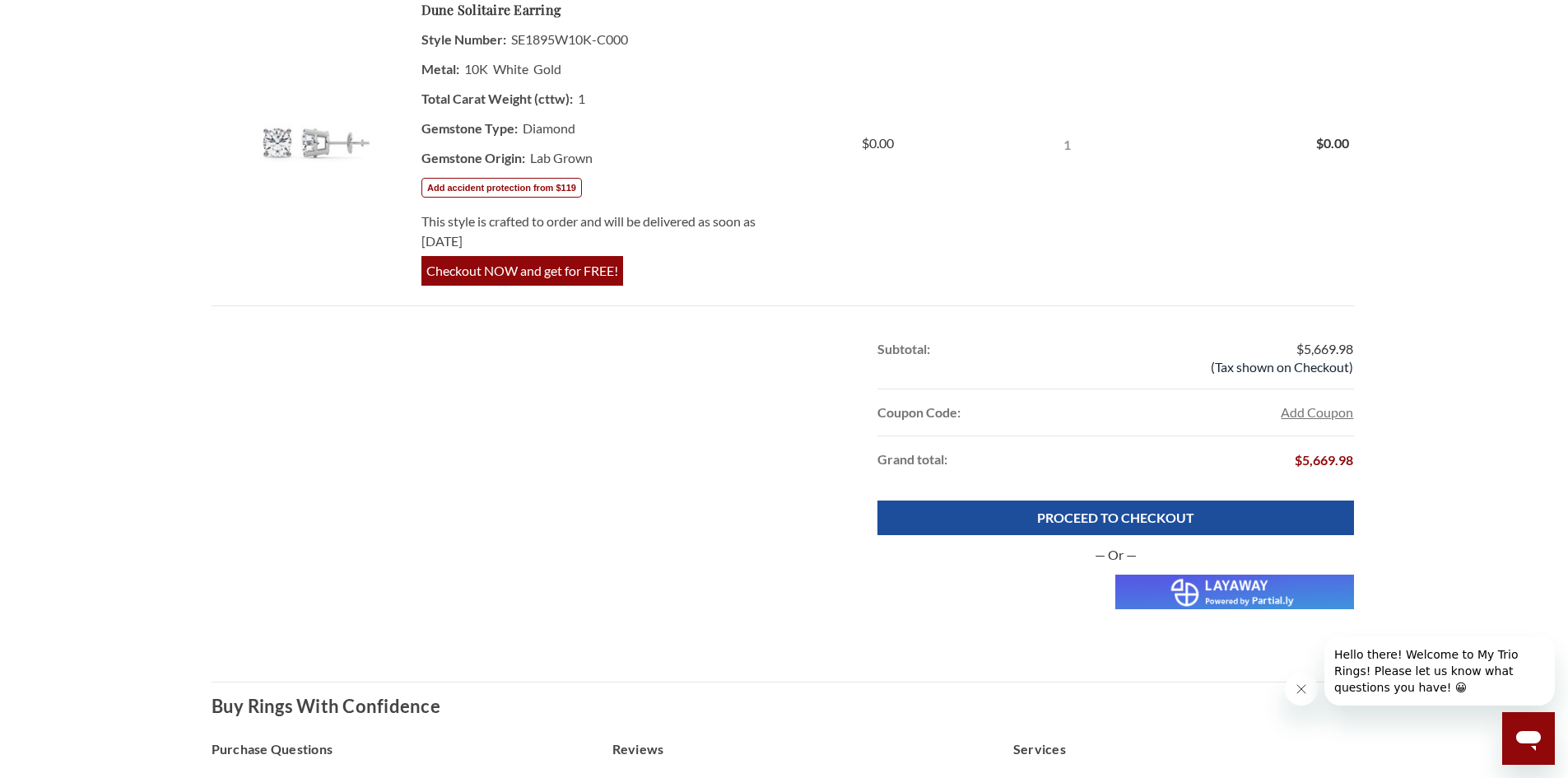
scroll to position [741, 0]
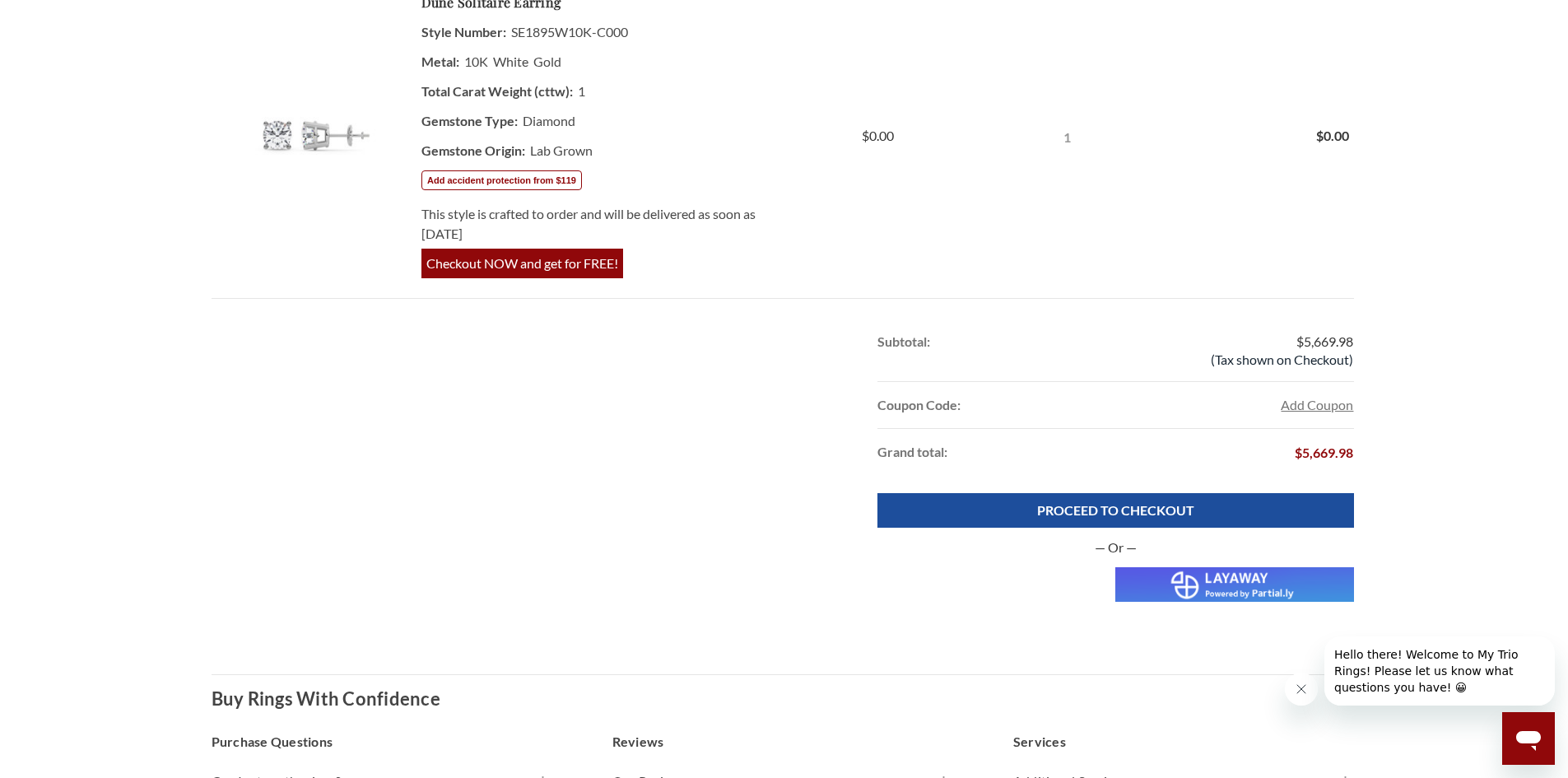
click at [1187, 580] on img at bounding box center [1235, 584] width 238 height 35
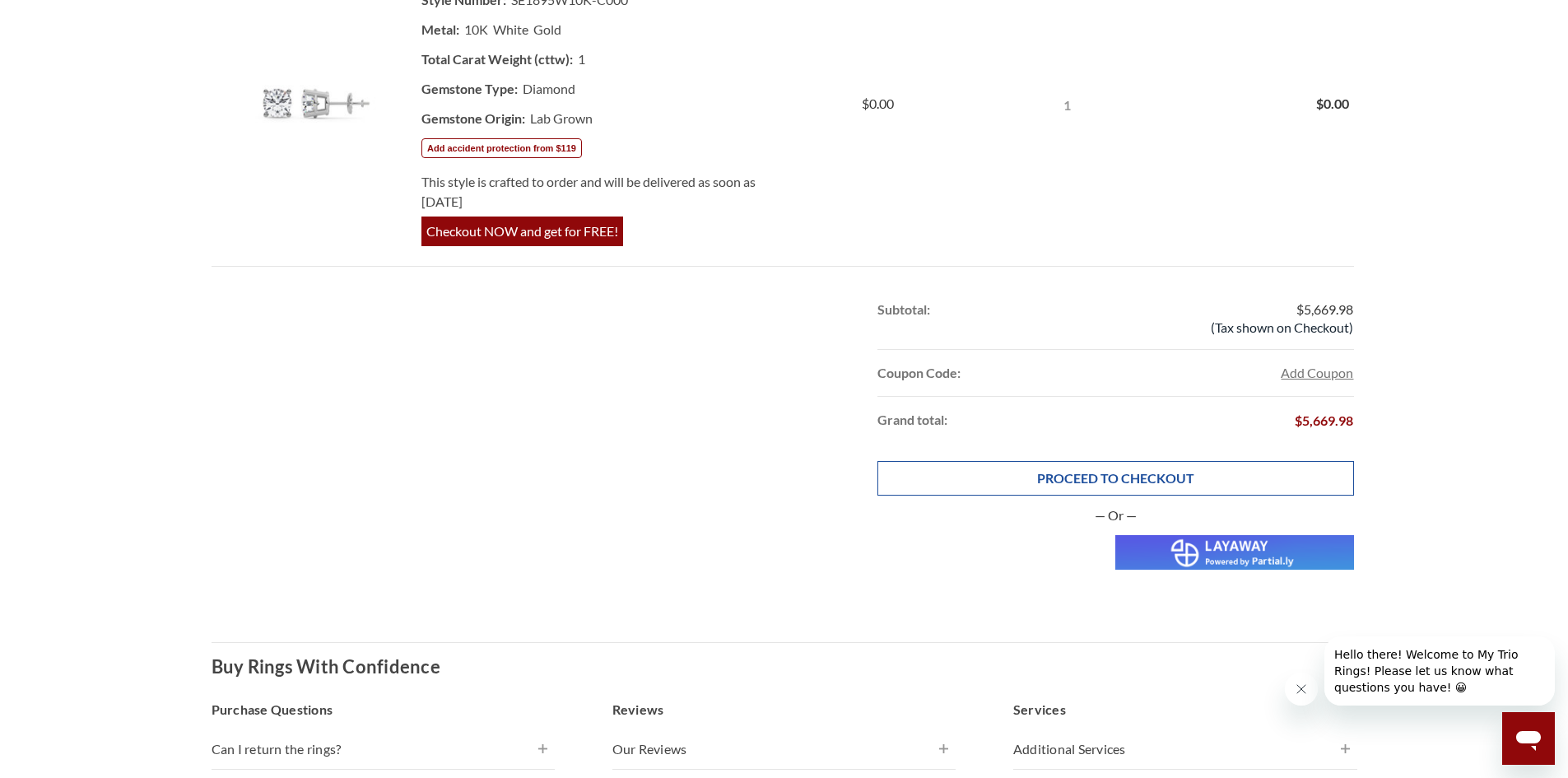
click at [992, 467] on link "PROCEED TO CHECKOUT" at bounding box center [1116, 478] width 476 height 35
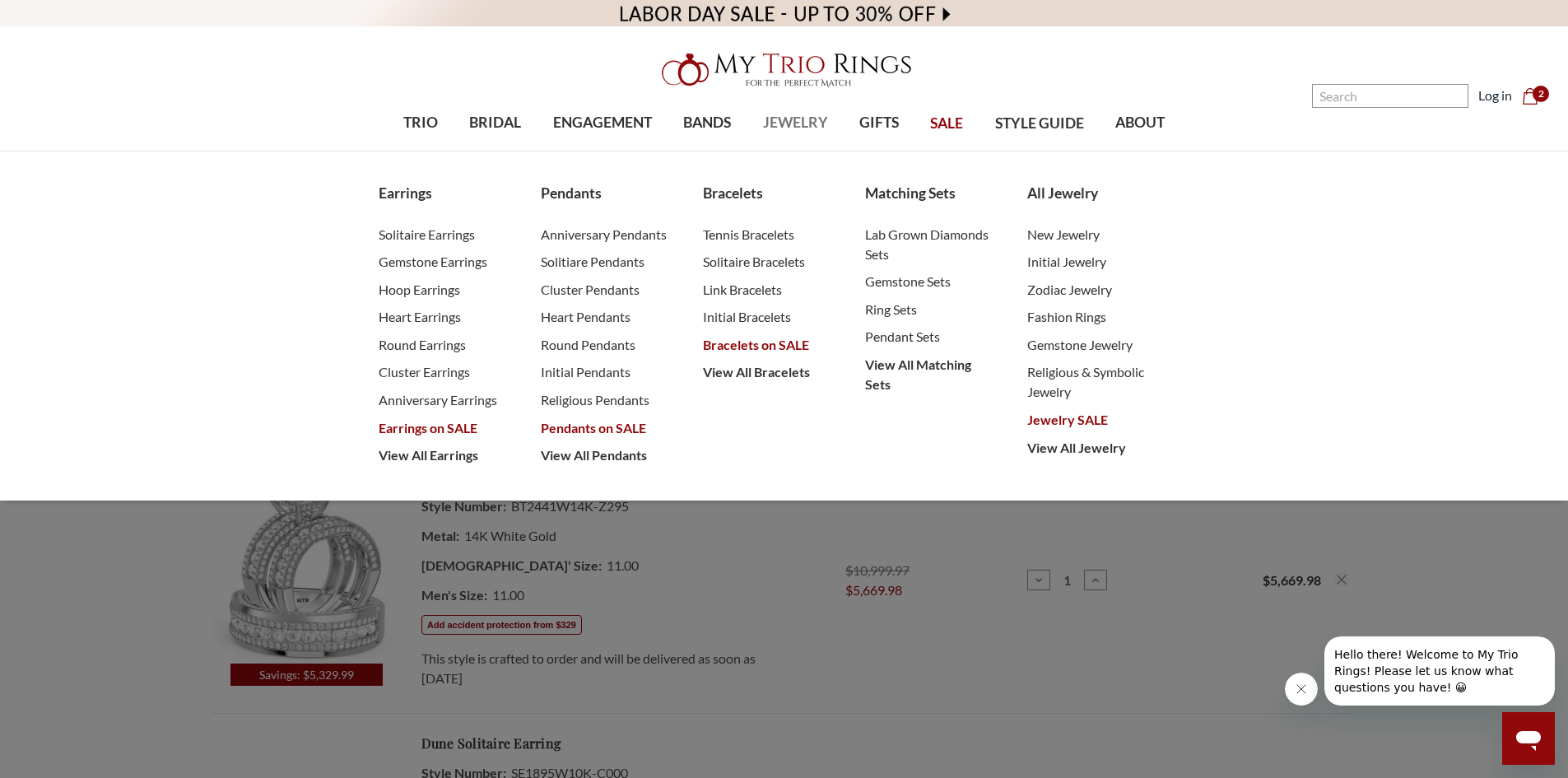
click at [791, 126] on span "JEWELRY" at bounding box center [796, 123] width 65 height 22
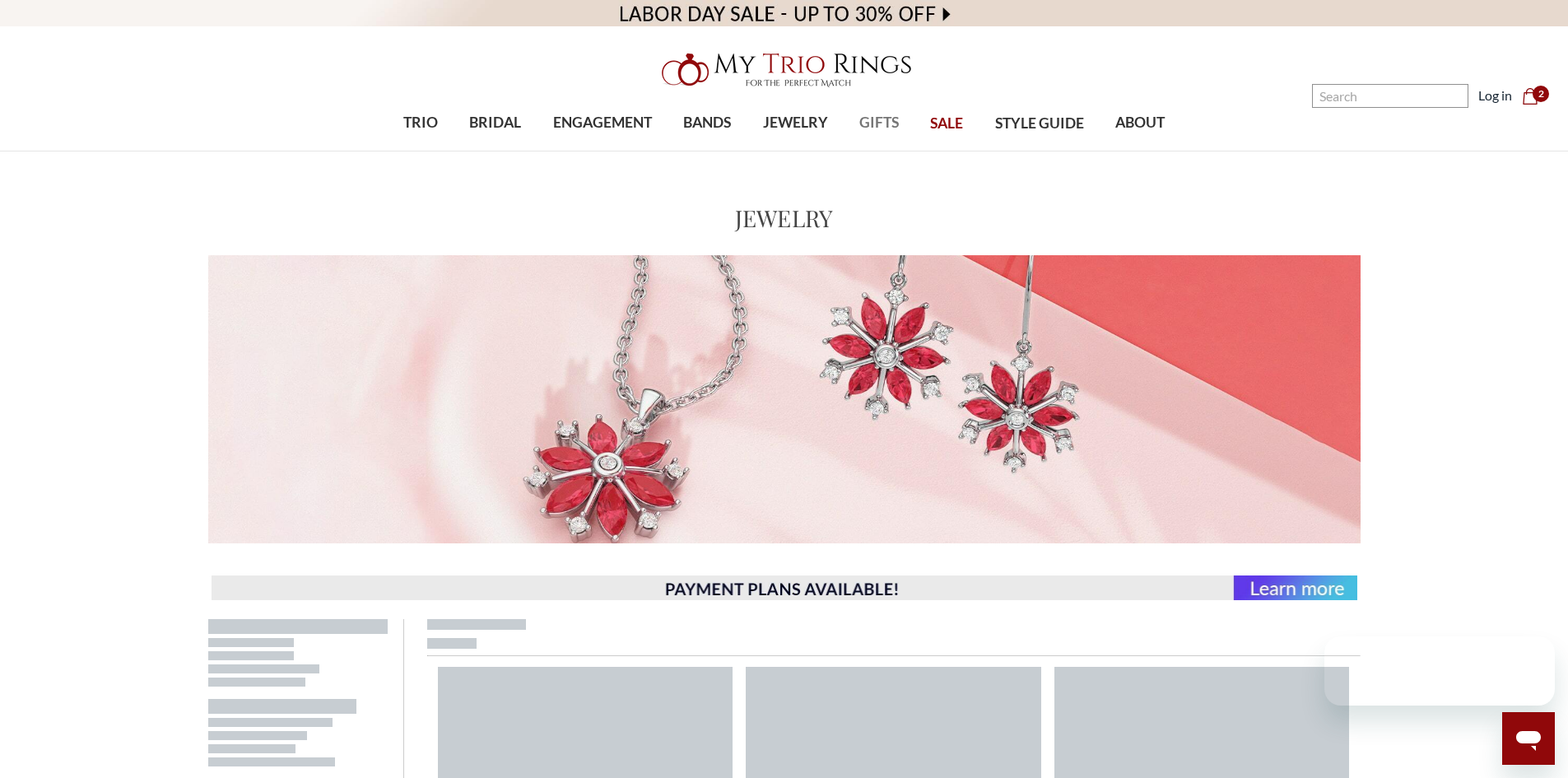
click at [864, 121] on span "GIFTS" at bounding box center [880, 123] width 40 height 22
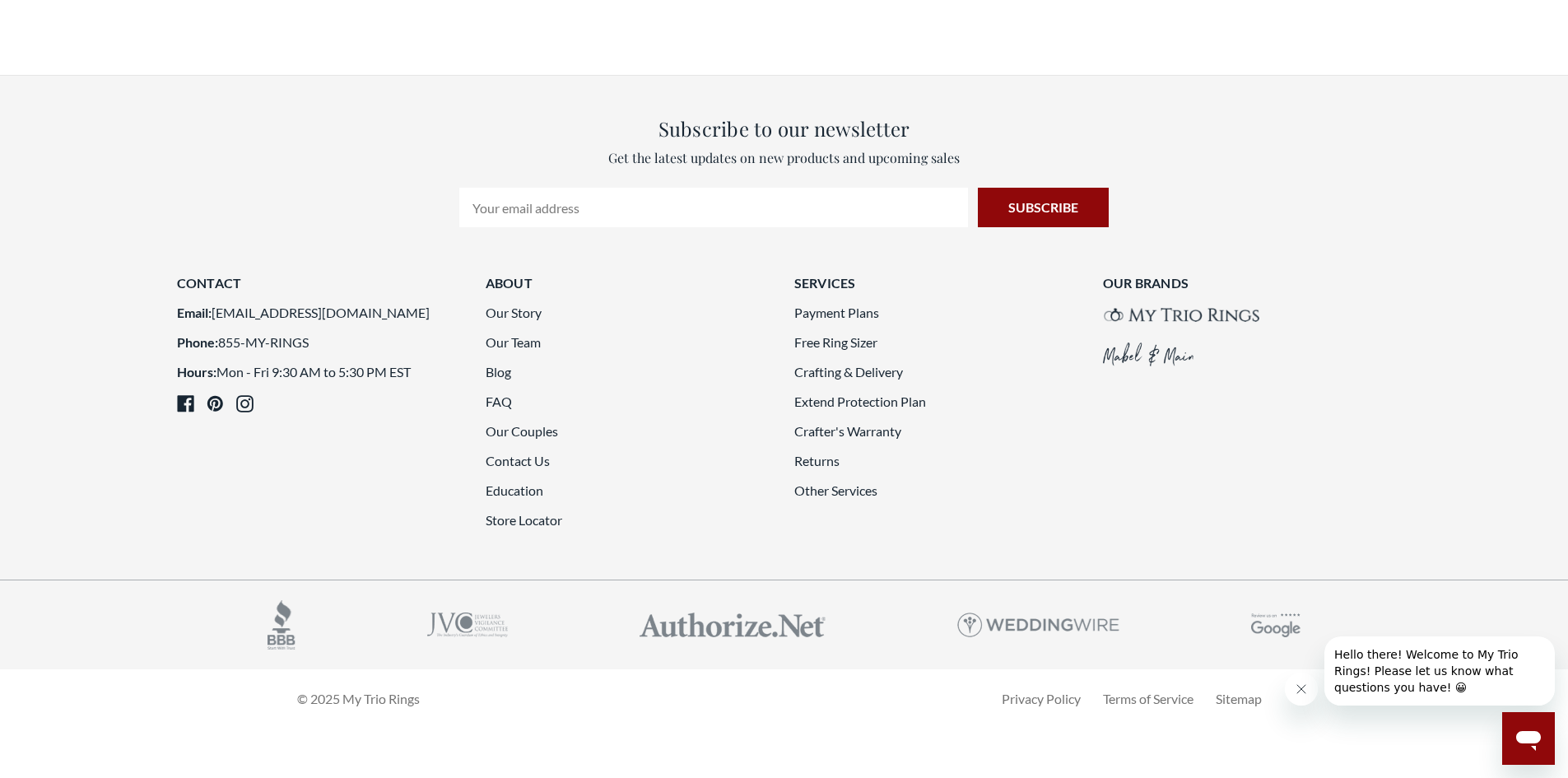
scroll to position [4035, 0]
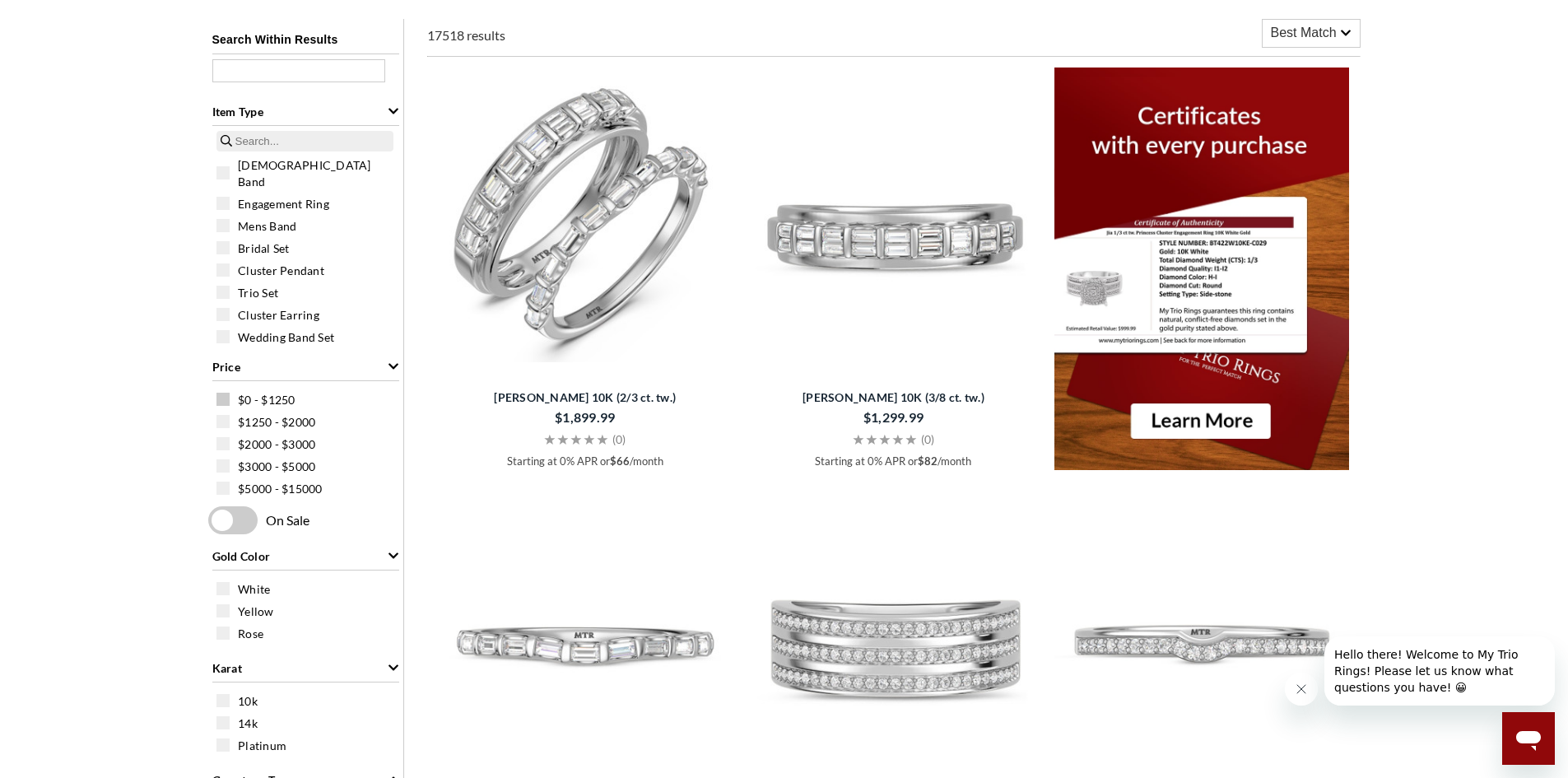
click at [226, 397] on span at bounding box center [223, 399] width 13 height 13
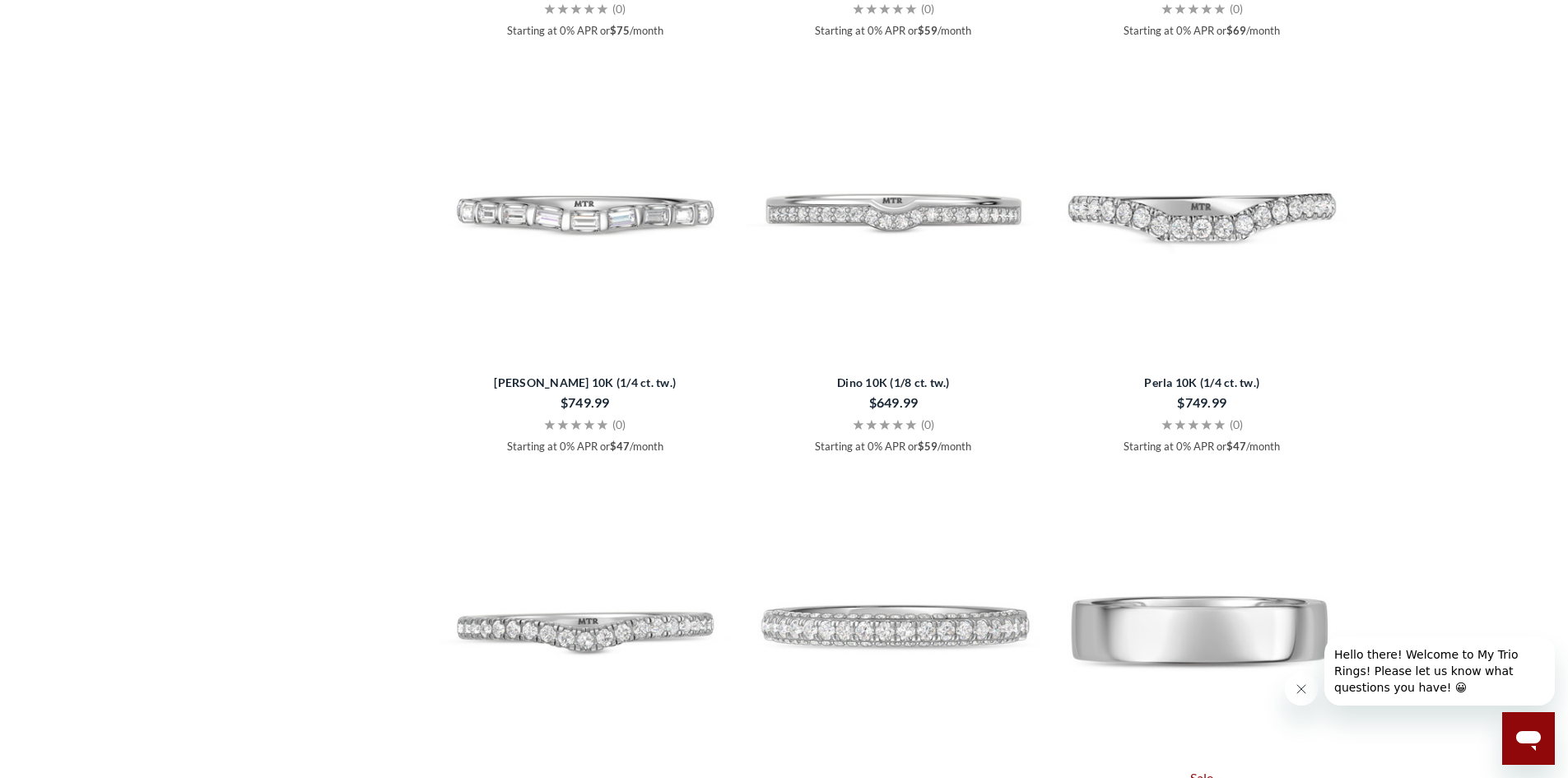
scroll to position [3625, 0]
